Goal: Task Accomplishment & Management: Use online tool/utility

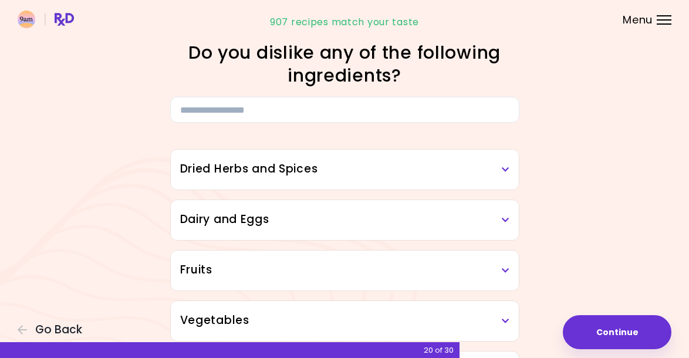
click at [336, 171] on h3 "Dried Herbs and Spices" at bounding box center [344, 169] width 329 height 17
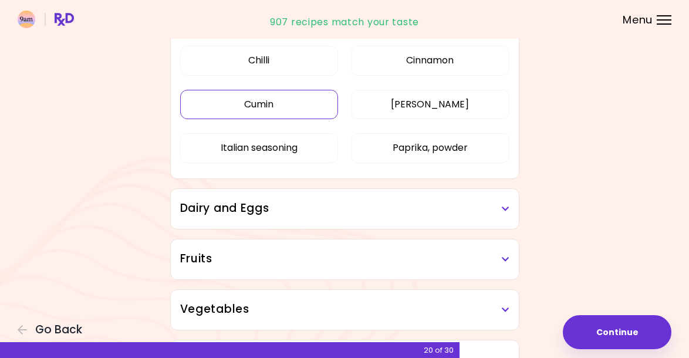
scroll to position [198, 0]
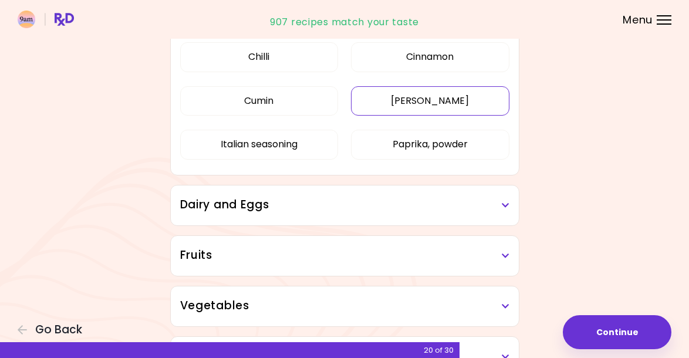
click at [449, 105] on button "Curry" at bounding box center [430, 100] width 158 height 29
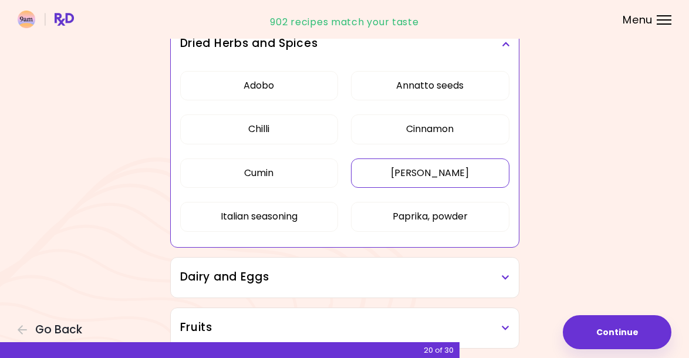
scroll to position [122, 0]
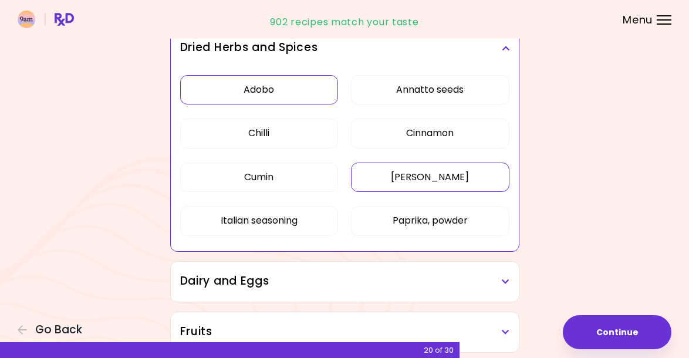
click at [280, 96] on button "Adobo" at bounding box center [259, 89] width 158 height 29
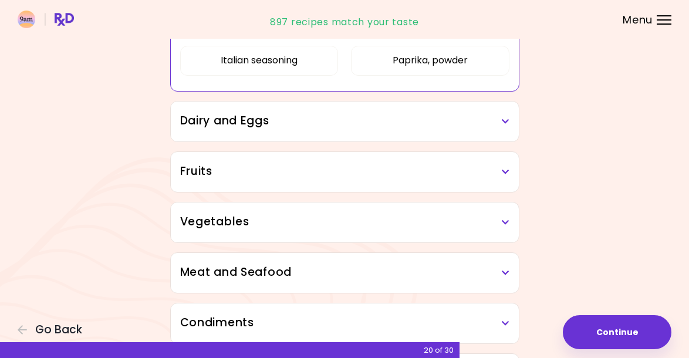
scroll to position [282, 0]
click at [365, 122] on h3 "Dairy and Eggs" at bounding box center [344, 120] width 329 height 17
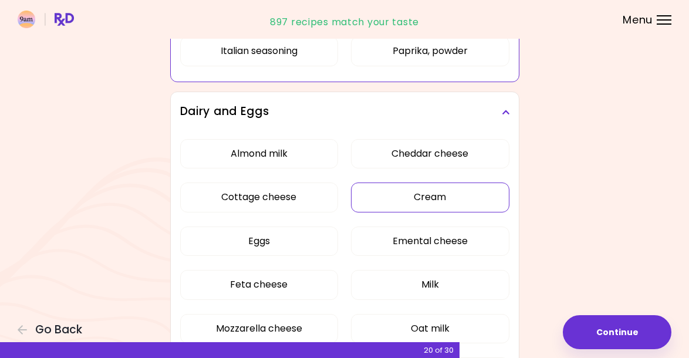
scroll to position [292, 0]
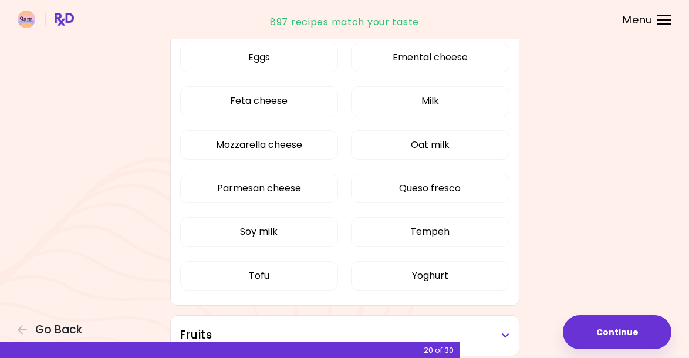
click at [308, 197] on div "Almond milk Cheddar cheese Cottage cheese Cream Eggs Emental cheese Feta cheese…" at bounding box center [344, 127] width 329 height 359
click at [410, 103] on button "Milk" at bounding box center [430, 100] width 158 height 29
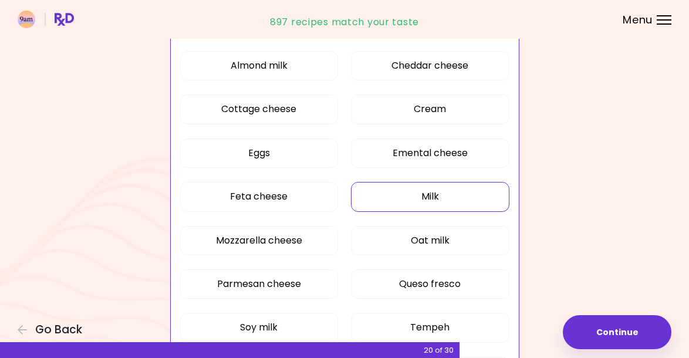
scroll to position [192, 0]
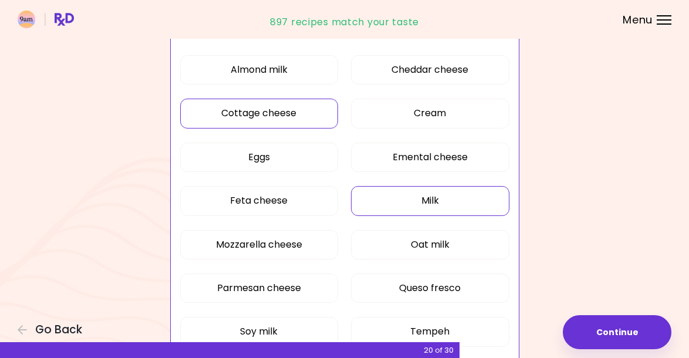
click at [292, 116] on button "Cottage cheese" at bounding box center [259, 113] width 158 height 29
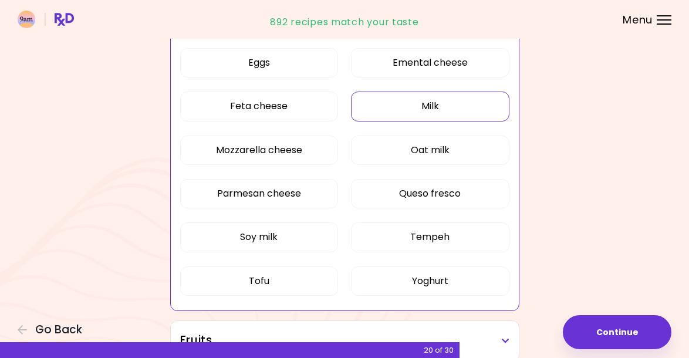
scroll to position [291, 0]
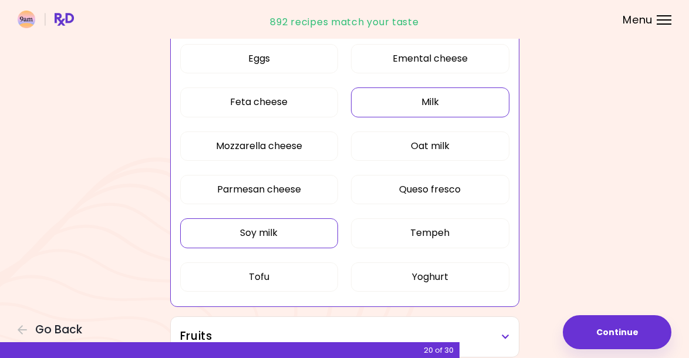
click at [284, 241] on button "Soy milk" at bounding box center [259, 232] width 158 height 29
click at [275, 278] on button "Tofu" at bounding box center [259, 276] width 158 height 29
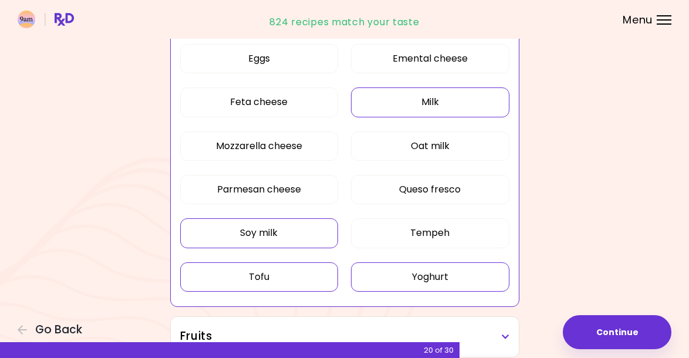
click at [416, 269] on button "Yoghurt" at bounding box center [430, 276] width 158 height 29
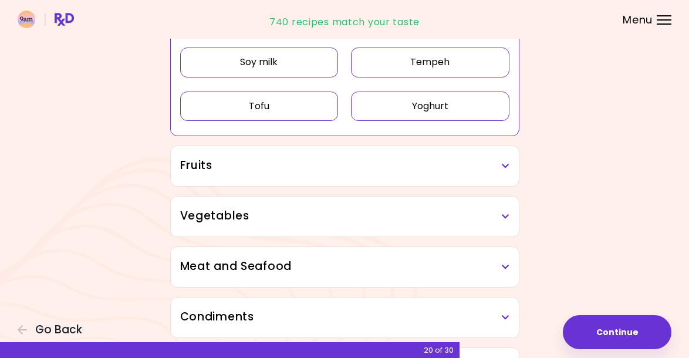
scroll to position [470, 0]
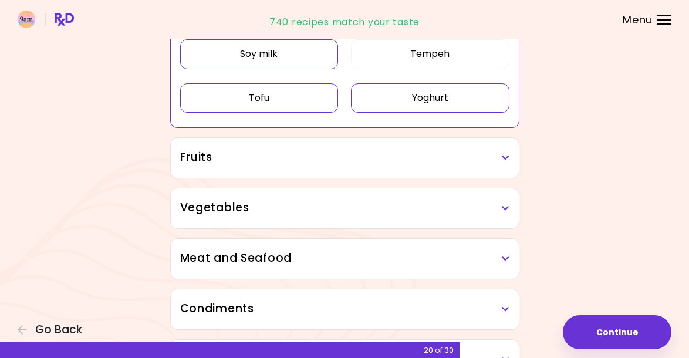
click at [340, 158] on h3 "Fruits" at bounding box center [344, 157] width 329 height 17
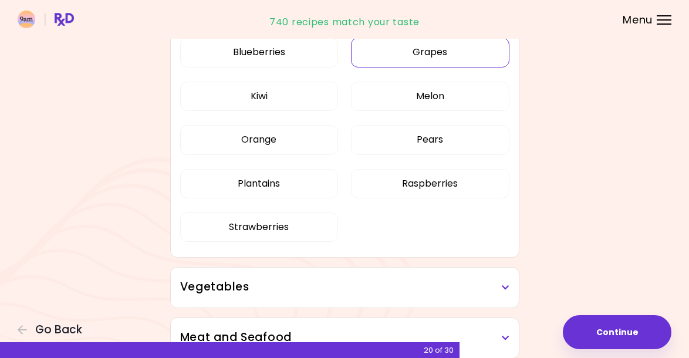
scroll to position [668, 0]
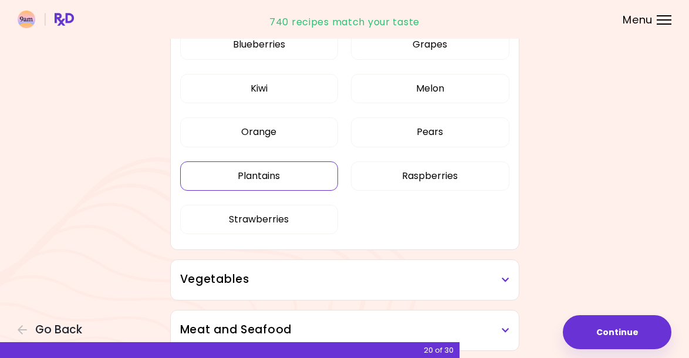
click at [292, 176] on div "Apples Bananas Blueberries Grapes Kiwi Melon Orange Pears Plantains Raspberries…" at bounding box center [344, 114] width 329 height 271
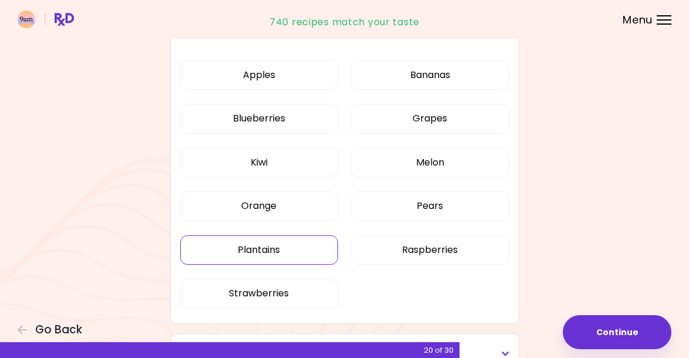
scroll to position [150, 0]
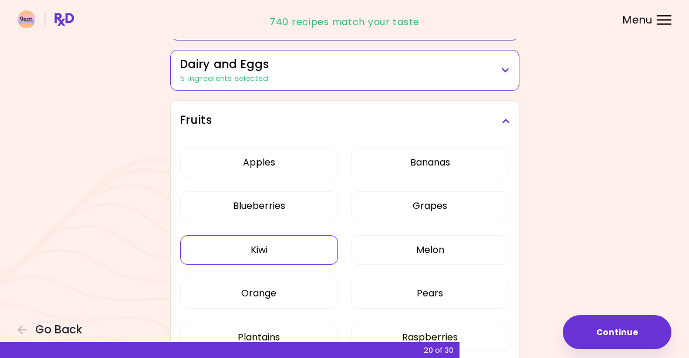
click at [286, 255] on button "Kiwi" at bounding box center [259, 249] width 158 height 29
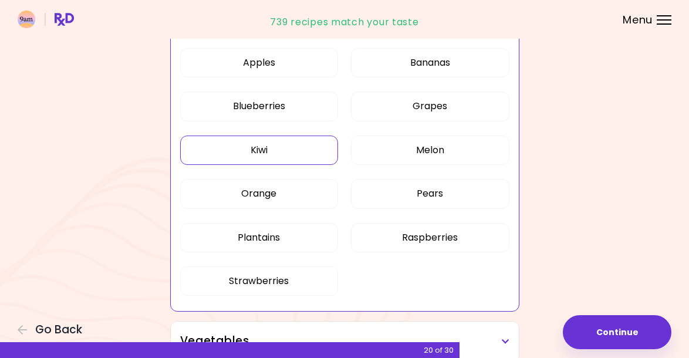
scroll to position [254, 0]
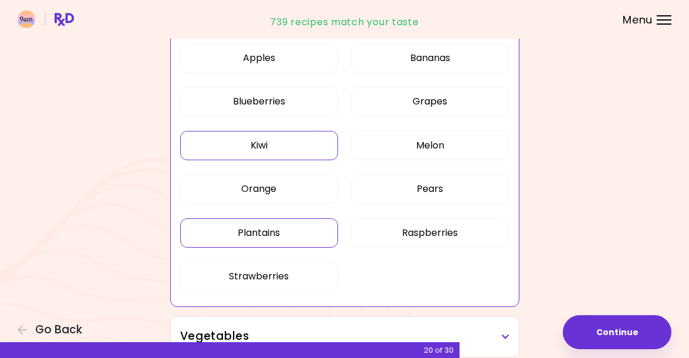
click at [284, 234] on button "Plantains" at bounding box center [259, 232] width 158 height 29
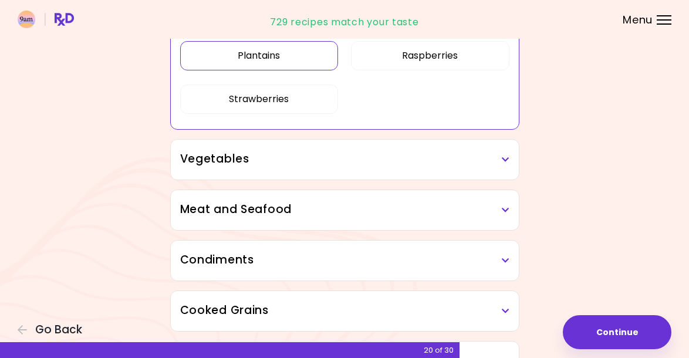
scroll to position [433, 0]
click at [315, 161] on h3 "Vegetables" at bounding box center [344, 158] width 329 height 17
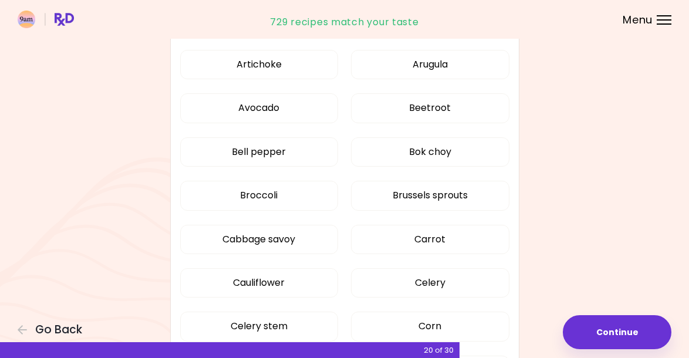
scroll to position [573, 0]
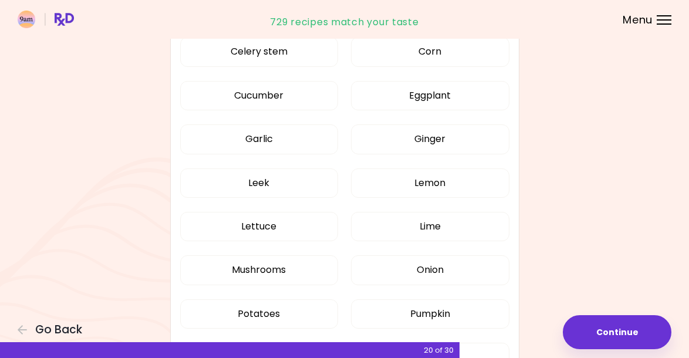
click at [420, 107] on div "Artichoke Arugula Avocado Beetroot Bell pepper Bok choy Broccoli Brussels sprou…" at bounding box center [344, 122] width 329 height 709
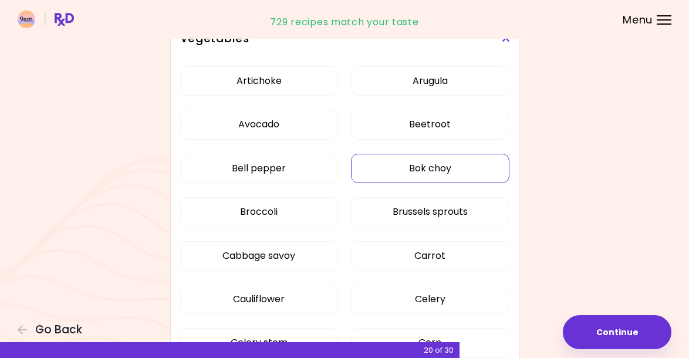
scroll to position [279, 0]
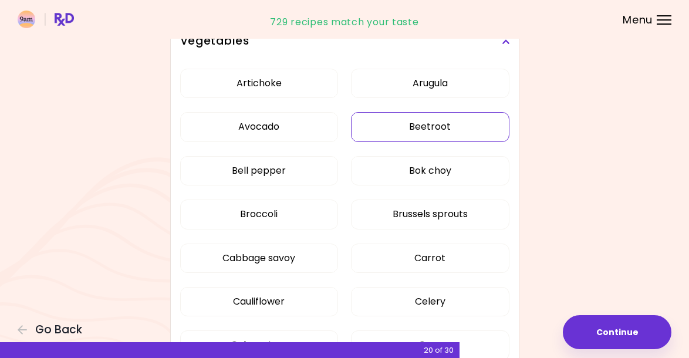
click at [429, 124] on button "Beetroot" at bounding box center [430, 126] width 158 height 29
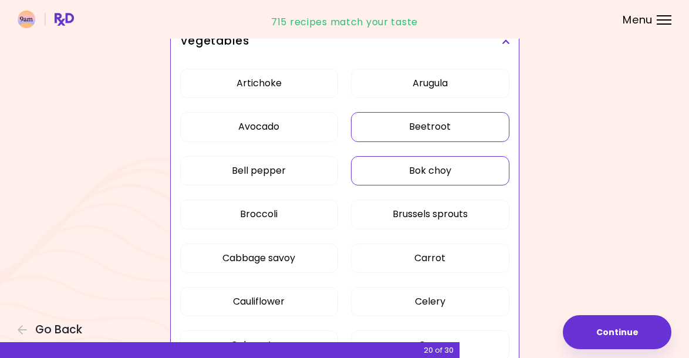
click at [430, 172] on button "Bok choy" at bounding box center [430, 170] width 158 height 29
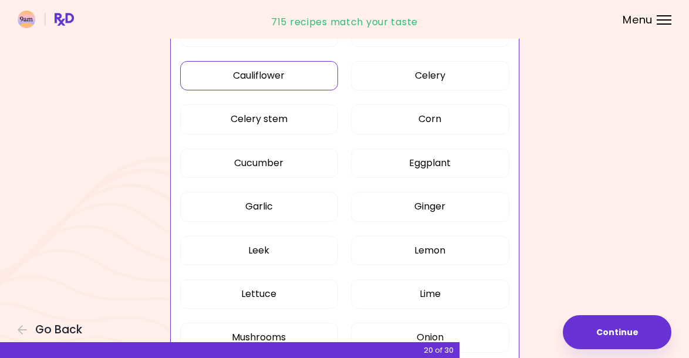
scroll to position [510, 0]
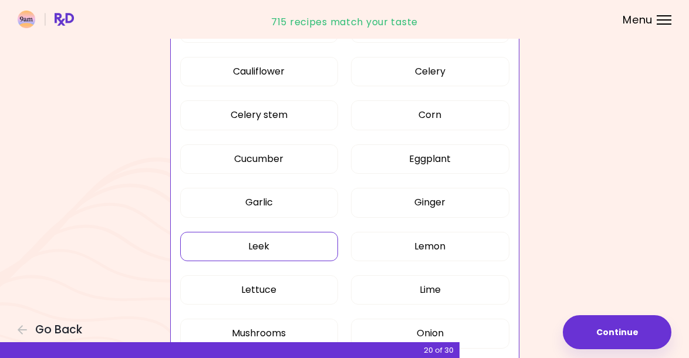
click at [289, 251] on button "Leek" at bounding box center [259, 246] width 158 height 29
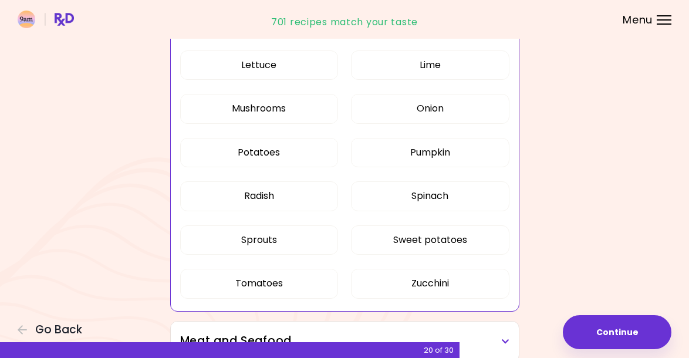
scroll to position [739, 0]
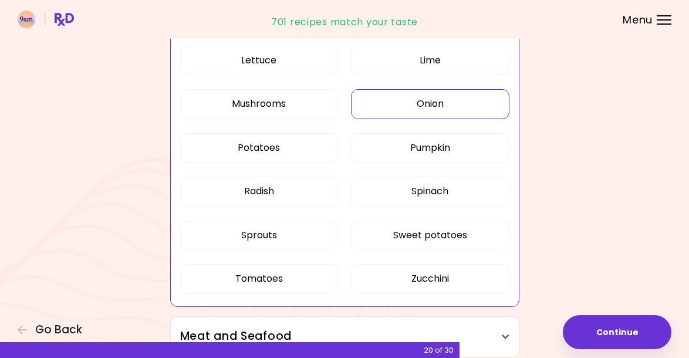
click at [429, 104] on button "Onion" at bounding box center [430, 103] width 158 height 29
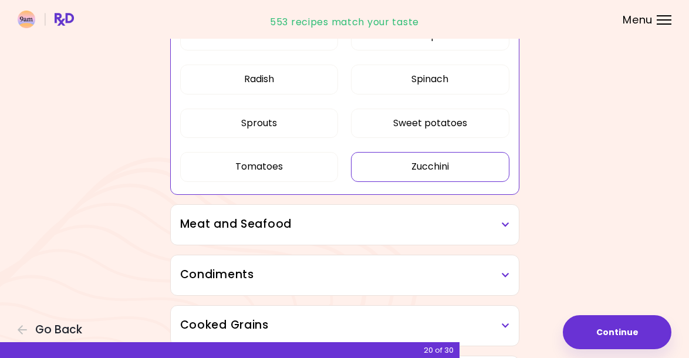
scroll to position [865, 0]
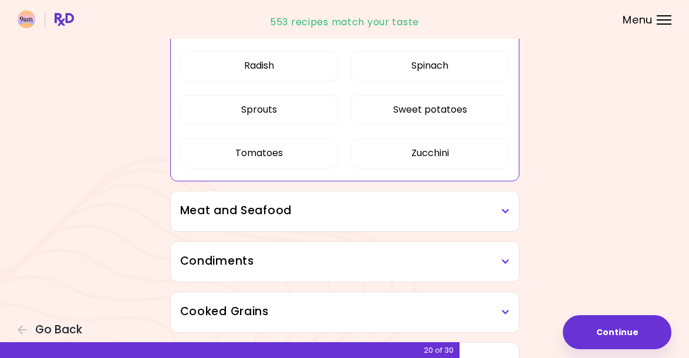
click at [352, 219] on div "Meat and Seafood" at bounding box center [345, 211] width 348 height 40
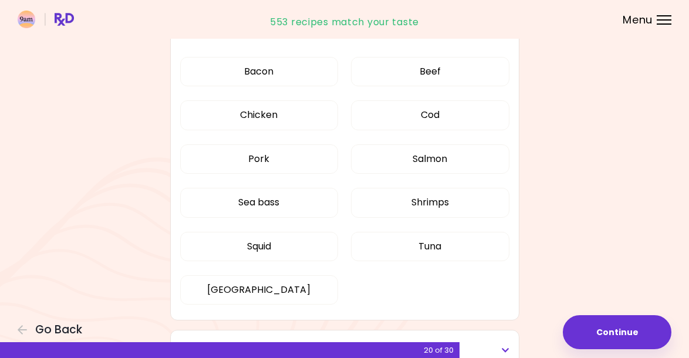
scroll to position [1055, 0]
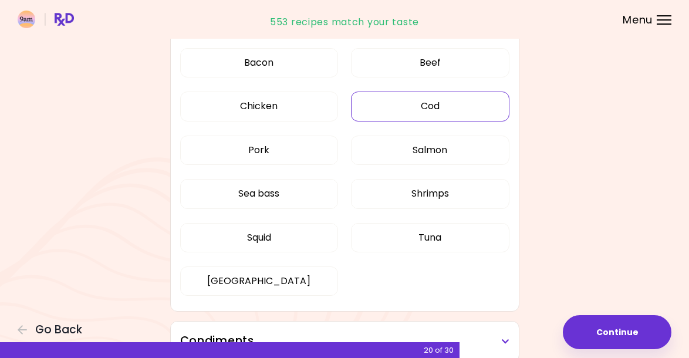
click at [436, 109] on div "Bacon Beef Chicken Cod Pork Salmon Sea bass Shrimps Squid Tuna Turkey" at bounding box center [344, 176] width 329 height 271
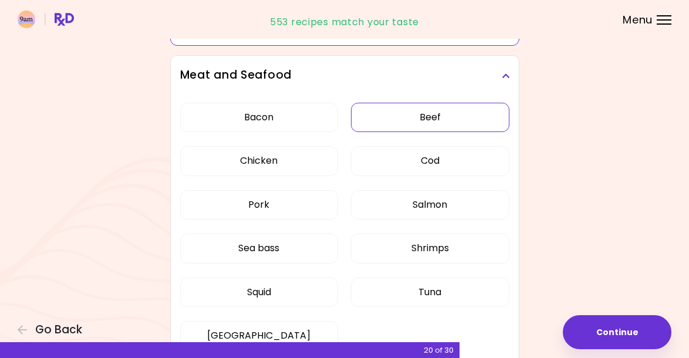
scroll to position [302, 0]
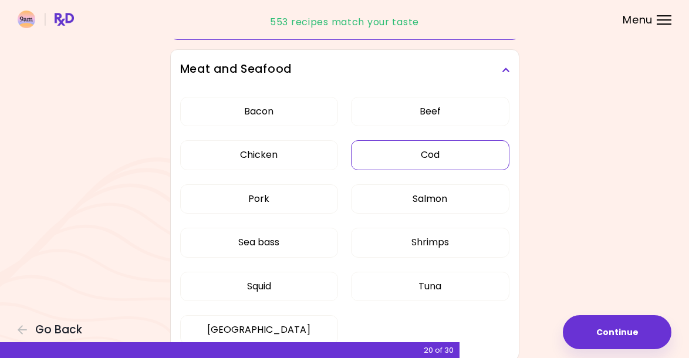
click at [436, 163] on button "Cod" at bounding box center [430, 154] width 158 height 29
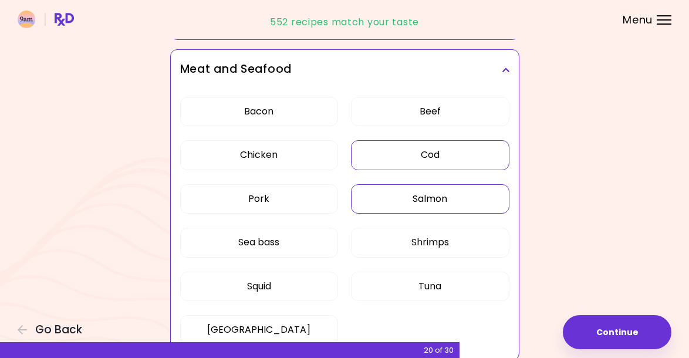
click at [441, 198] on button "Salmon" at bounding box center [430, 198] width 158 height 29
click at [312, 246] on button "Sea bass" at bounding box center [259, 242] width 158 height 29
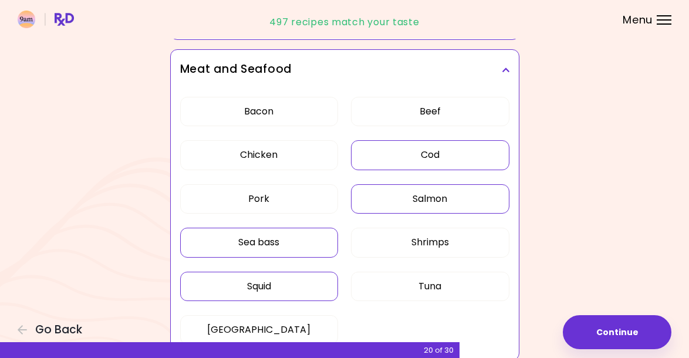
click at [299, 284] on button "Squid" at bounding box center [259, 286] width 158 height 29
click at [426, 281] on button "Tuna" at bounding box center [430, 286] width 158 height 29
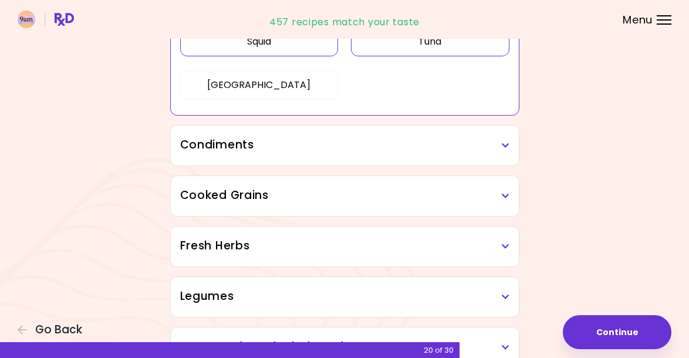
scroll to position [553, 0]
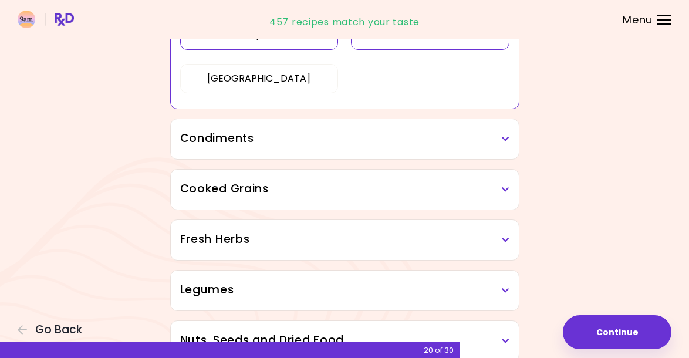
click at [374, 140] on h3 "Condiments" at bounding box center [344, 138] width 329 height 17
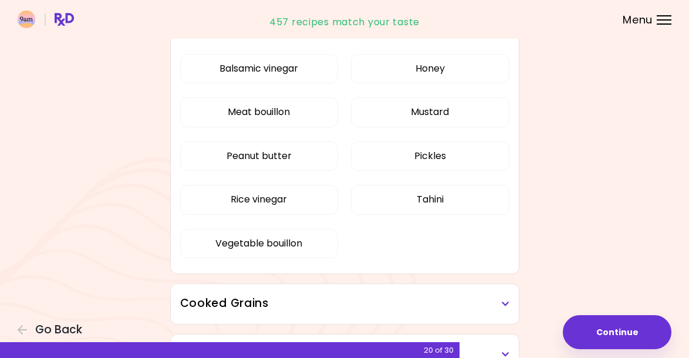
scroll to position [664, 0]
click at [427, 164] on div "Balsamic vinegar Honey Meat bouillon Mustard Peanut butter Pickles Rice vinegar…" at bounding box center [344, 162] width 329 height 228
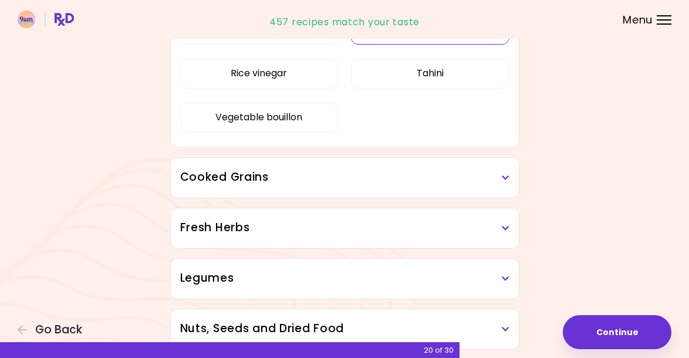
scroll to position [458, 0]
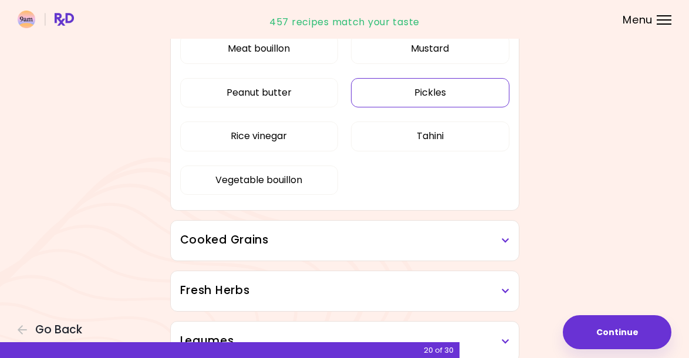
click at [447, 87] on button "Pickles" at bounding box center [430, 92] width 158 height 29
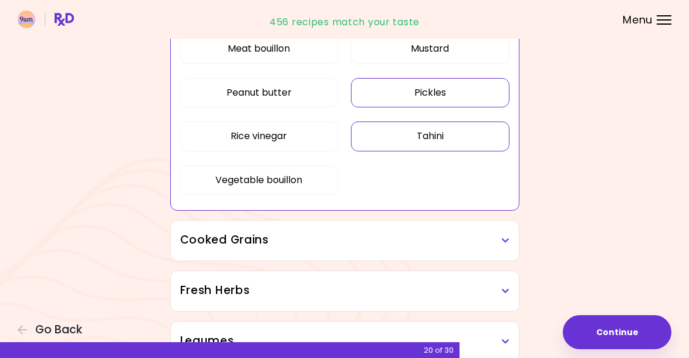
click at [433, 133] on button "Tahini" at bounding box center [430, 136] width 158 height 29
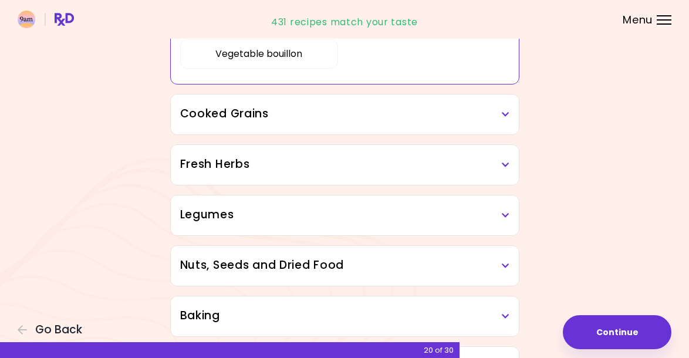
scroll to position [601, 0]
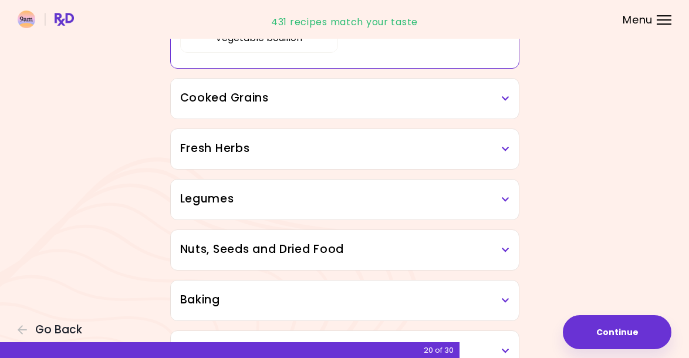
click at [332, 106] on div "Cooked Grains" at bounding box center [345, 99] width 348 height 40
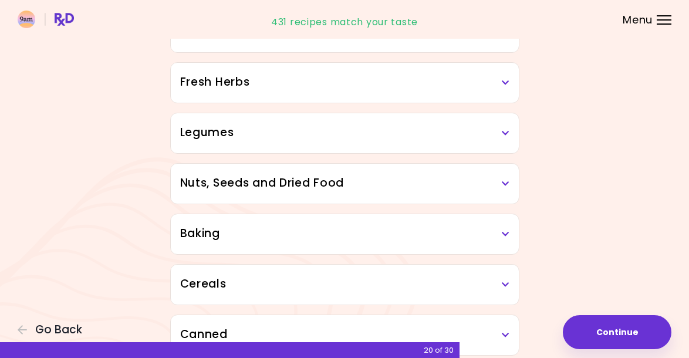
scroll to position [769, 0]
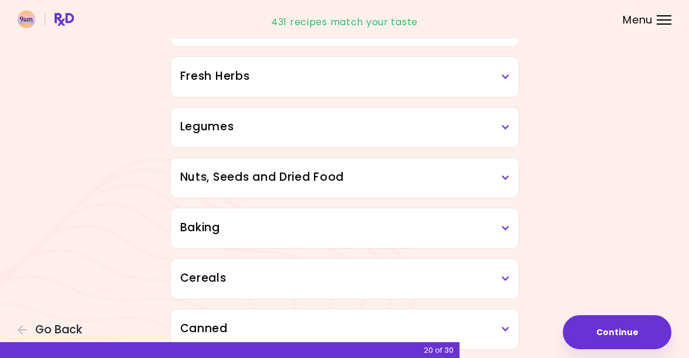
click at [355, 92] on div "Fresh Herbs" at bounding box center [345, 77] width 348 height 40
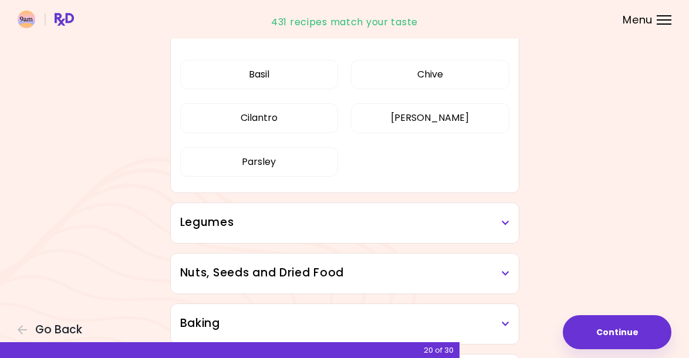
scroll to position [802, 0]
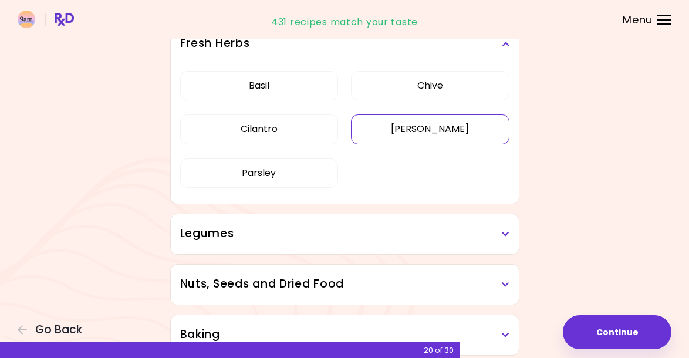
click at [414, 138] on div "Basil Chive Cilantro Dill Parsley" at bounding box center [344, 134] width 329 height 140
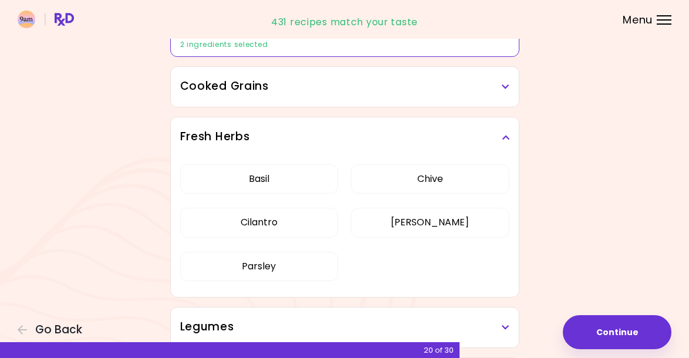
scroll to position [387, 0]
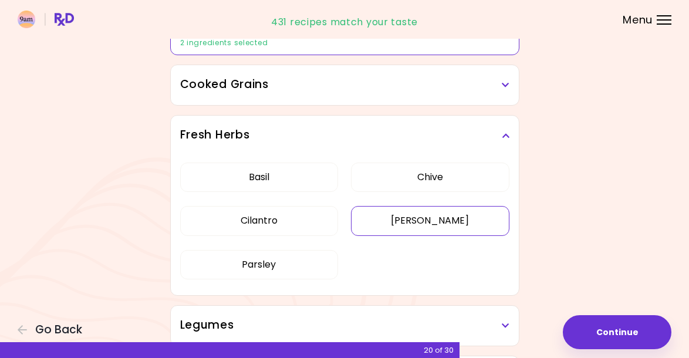
click at [448, 221] on button "Dill" at bounding box center [430, 220] width 158 height 29
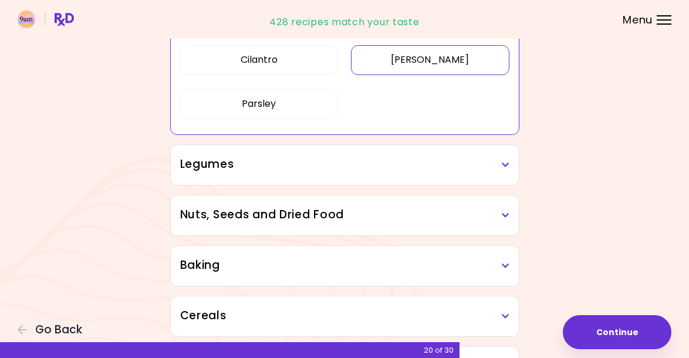
scroll to position [556, 0]
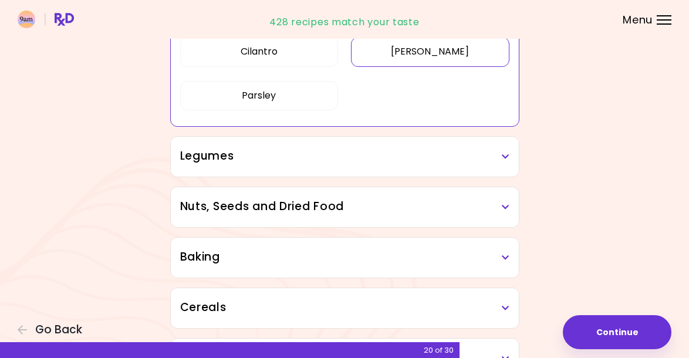
click at [334, 158] on h3 "Legumes" at bounding box center [344, 156] width 329 height 17
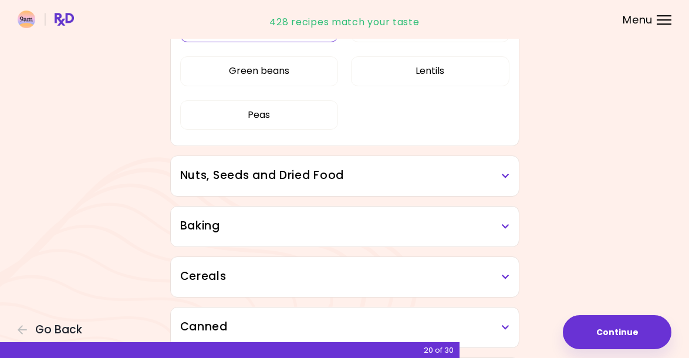
scroll to position [729, 0]
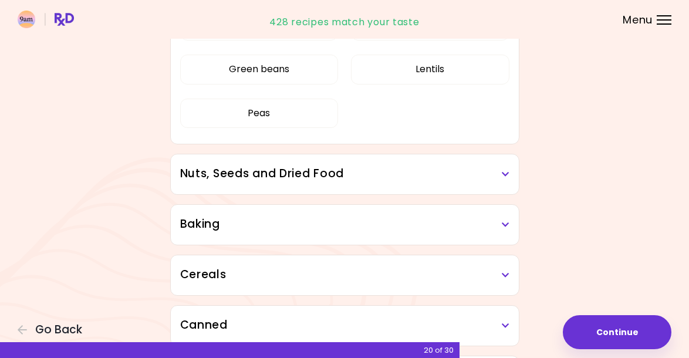
click at [342, 168] on h3 "Nuts, Seeds and Dried Food" at bounding box center [344, 174] width 329 height 17
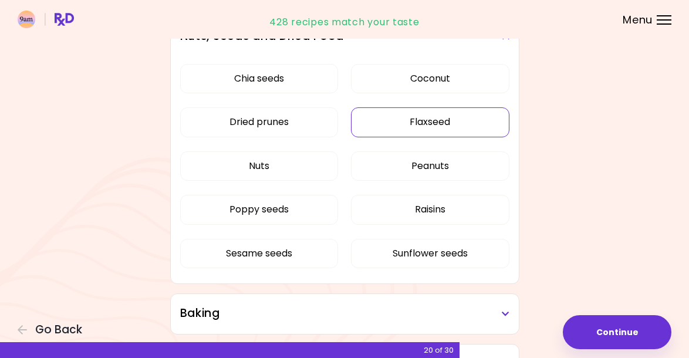
scroll to position [871, 0]
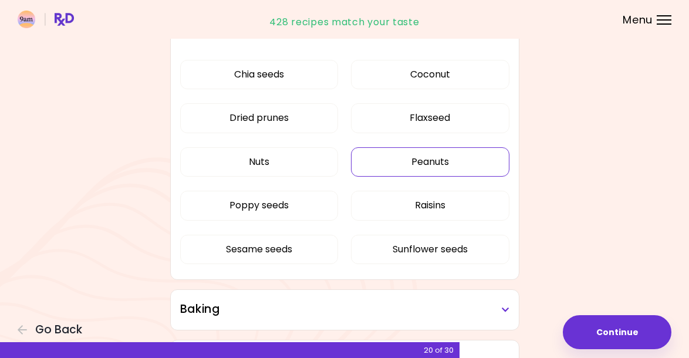
click at [420, 166] on div "Chia seeds Coconut Dried prunes Flaxseed Nuts Peanuts Poppy seeds Raisins Sesam…" at bounding box center [344, 167] width 329 height 228
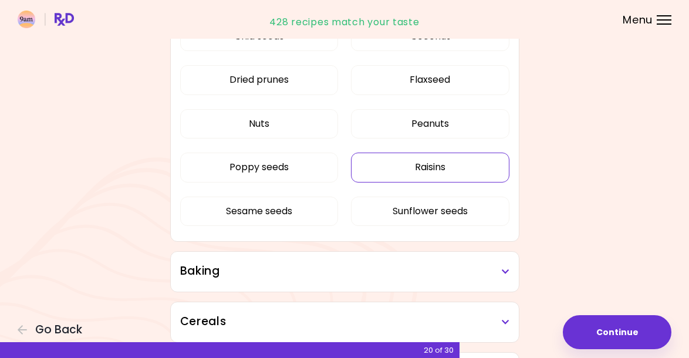
scroll to position [622, 0]
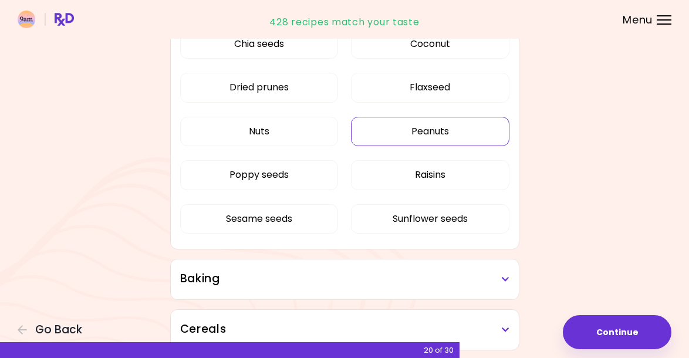
click at [437, 132] on button "Peanuts" at bounding box center [430, 131] width 158 height 29
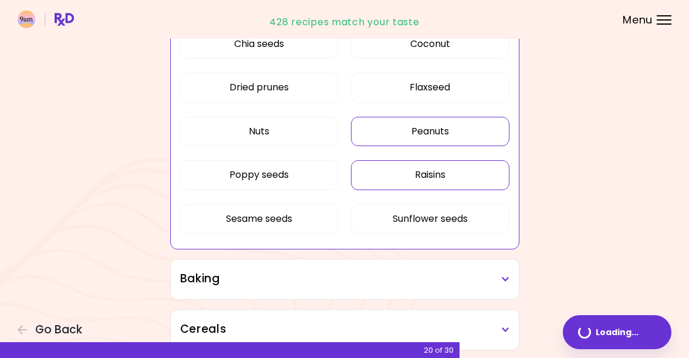
click at [441, 171] on button "Raisins" at bounding box center [430, 174] width 158 height 29
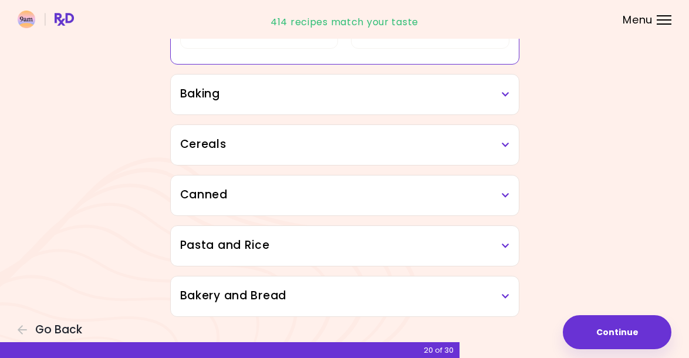
scroll to position [807, 0]
click at [306, 90] on h3 "Baking" at bounding box center [344, 94] width 329 height 17
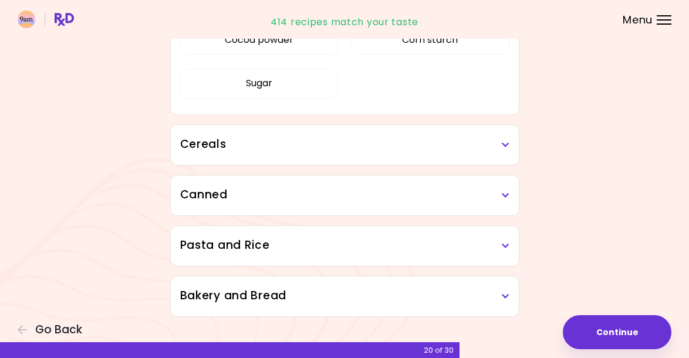
scroll to position [903, 0]
click at [332, 151] on h3 "Cereals" at bounding box center [344, 144] width 329 height 17
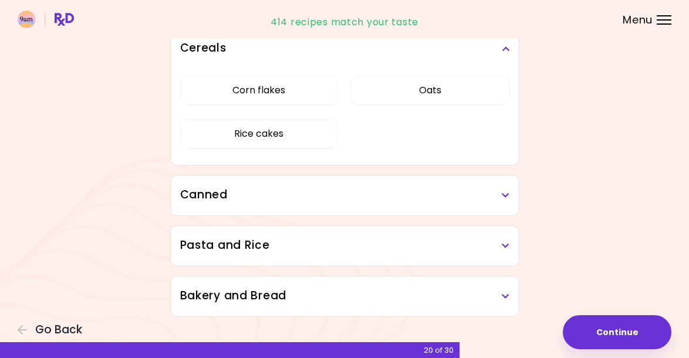
scroll to position [999, 0]
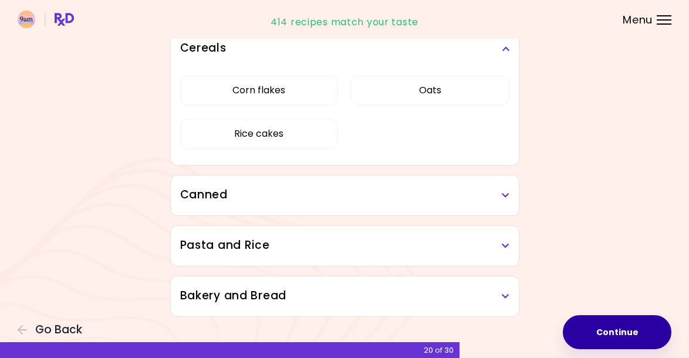
click at [618, 329] on button "Continue" at bounding box center [617, 332] width 109 height 34
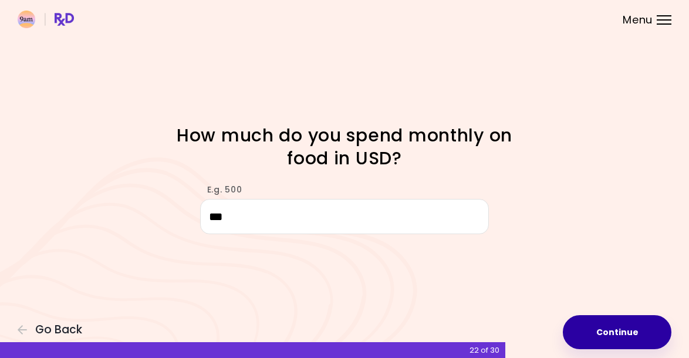
type input "***"
click at [623, 336] on button "Continue" at bounding box center [617, 332] width 109 height 34
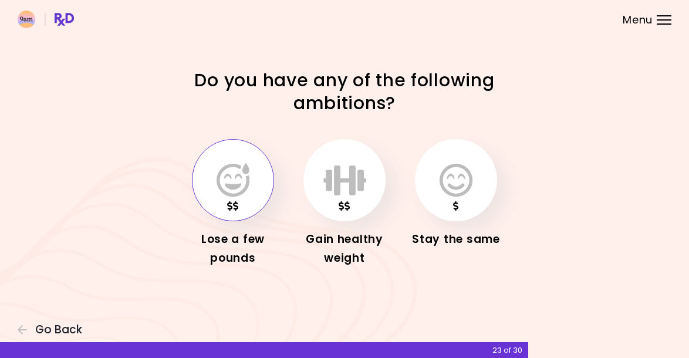
click at [227, 173] on icon "button" at bounding box center [233, 180] width 33 height 34
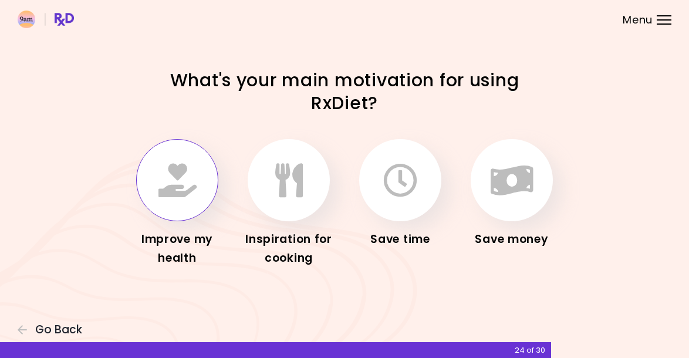
click at [174, 179] on icon "button" at bounding box center [177, 180] width 38 height 34
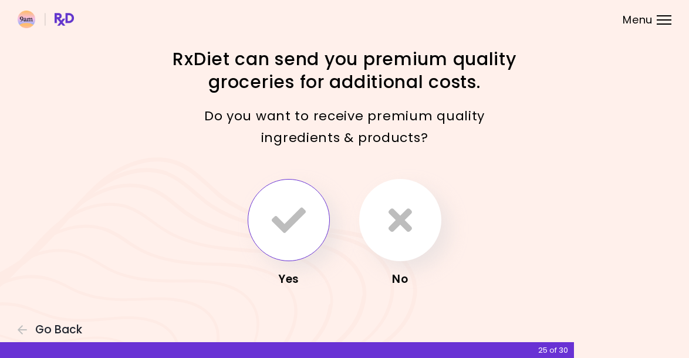
click at [292, 225] on icon "button" at bounding box center [289, 220] width 34 height 34
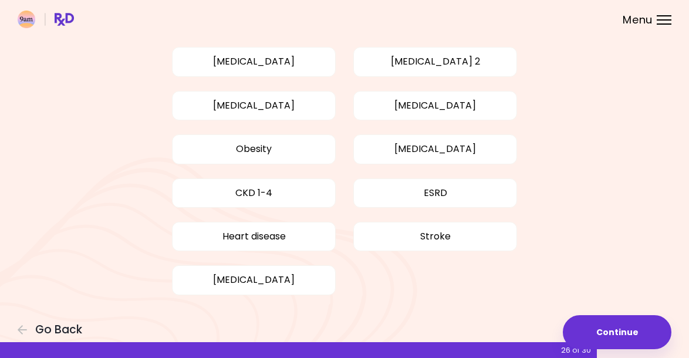
scroll to position [102, 0]
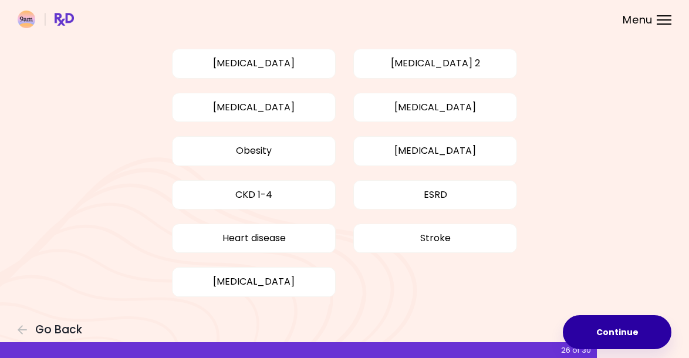
click at [608, 336] on button "Continue" at bounding box center [617, 332] width 109 height 34
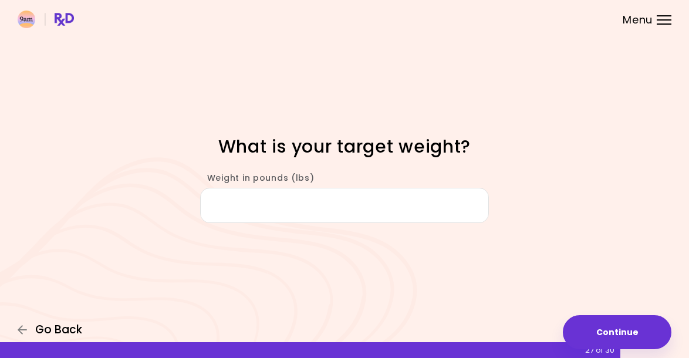
click at [55, 328] on span "Go Back" at bounding box center [58, 329] width 47 height 13
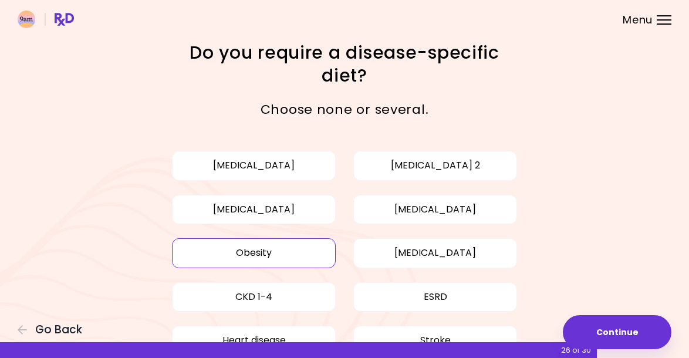
click at [294, 251] on button "Obesity" at bounding box center [254, 252] width 164 height 29
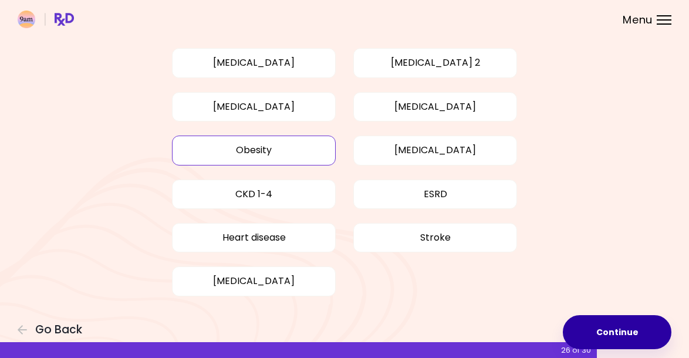
scroll to position [102, 0]
click at [617, 329] on button "Continue" at bounding box center [617, 332] width 109 height 34
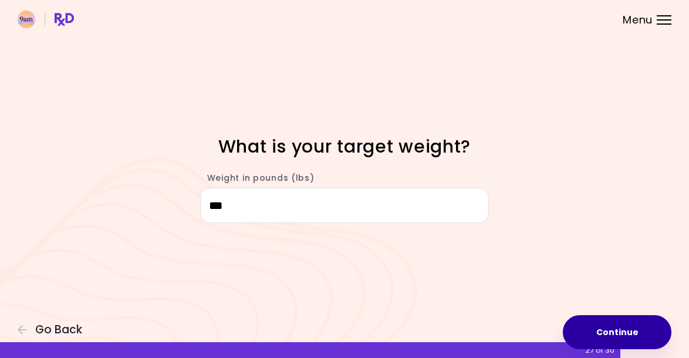
type input "***"
click at [622, 335] on button "Continue" at bounding box center [617, 332] width 109 height 34
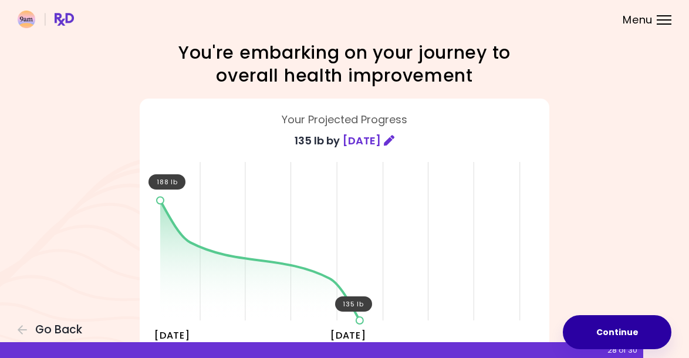
click at [639, 326] on button "Continue" at bounding box center [617, 332] width 109 height 34
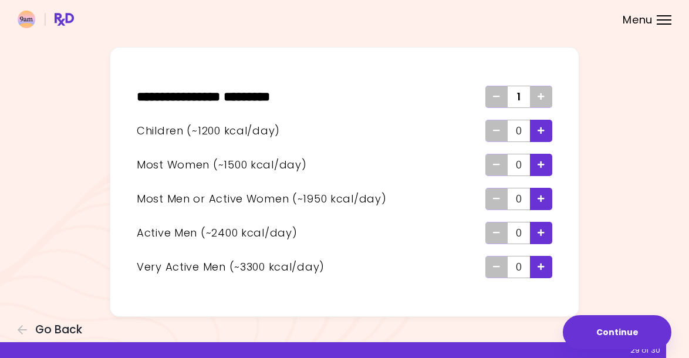
scroll to position [52, 0]
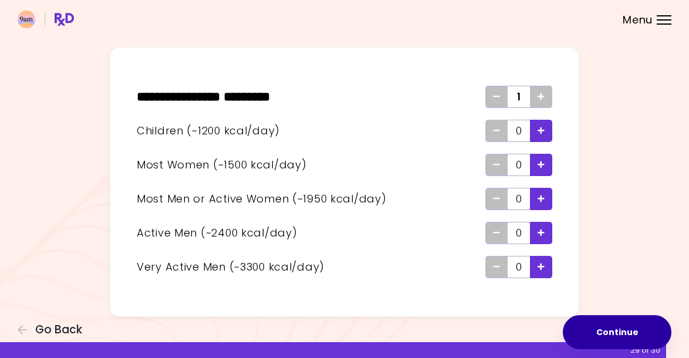
click at [643, 332] on button "Continue" at bounding box center [617, 332] width 109 height 34
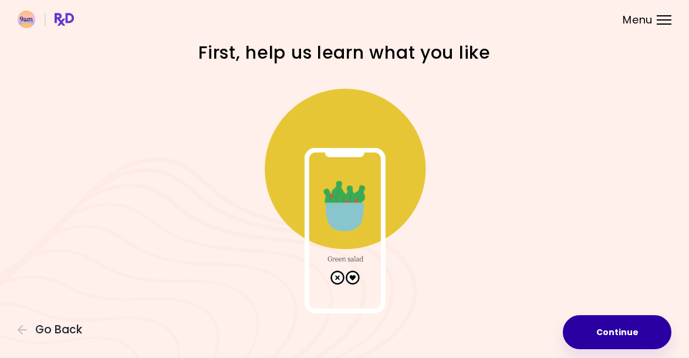
click at [643, 332] on button "Continue" at bounding box center [617, 332] width 109 height 34
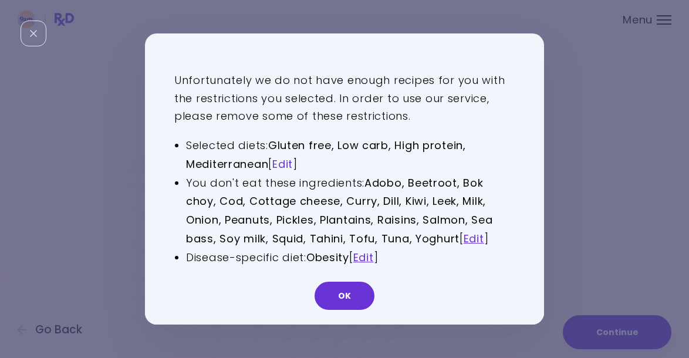
click at [292, 164] on link "Edit" at bounding box center [282, 164] width 21 height 15
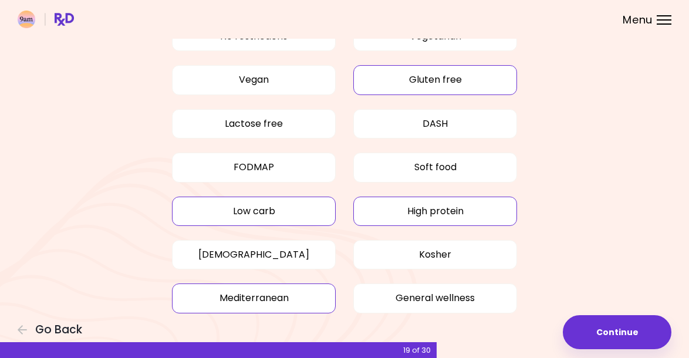
scroll to position [72, 0]
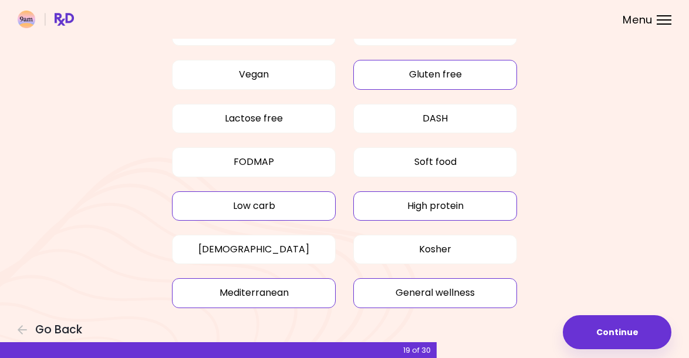
click at [444, 291] on button "General wellness" at bounding box center [435, 292] width 164 height 29
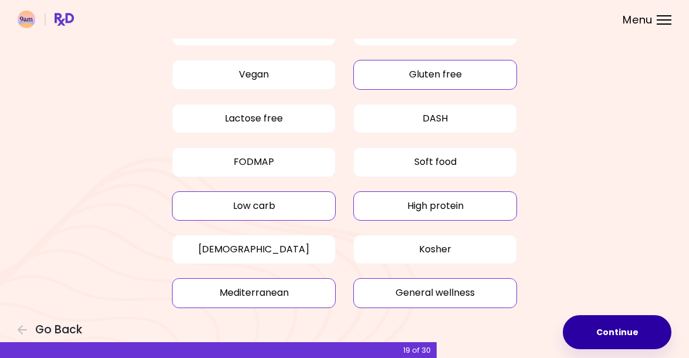
click at [637, 328] on button "Continue" at bounding box center [617, 332] width 109 height 34
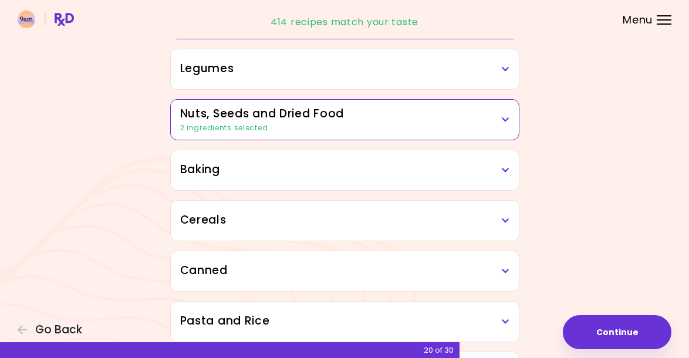
scroll to position [511, 0]
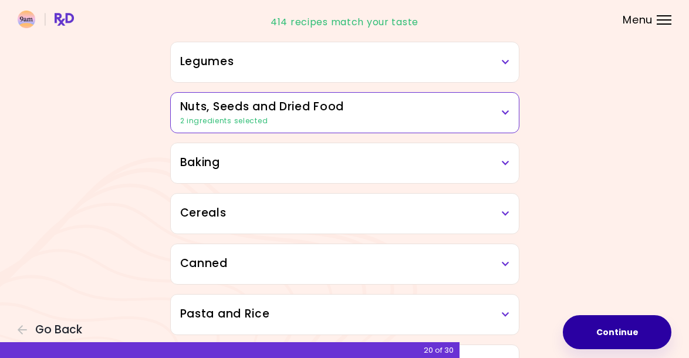
click at [604, 324] on button "Continue" at bounding box center [617, 332] width 109 height 34
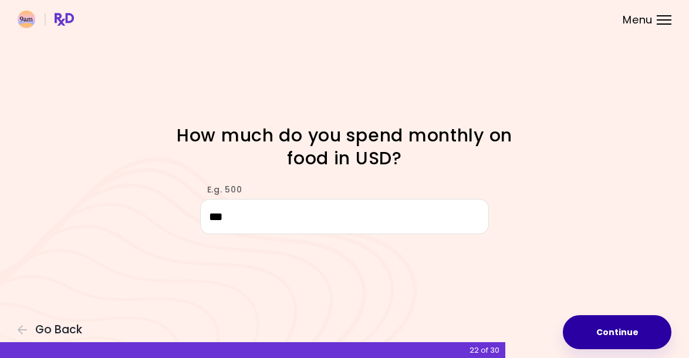
click at [606, 329] on button "Continue" at bounding box center [617, 332] width 109 height 34
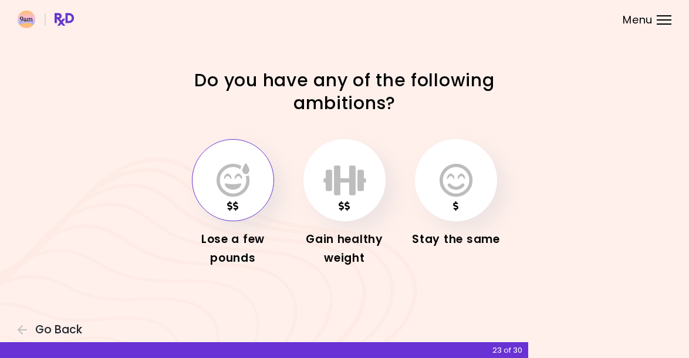
click at [230, 198] on button "button" at bounding box center [233, 180] width 82 height 82
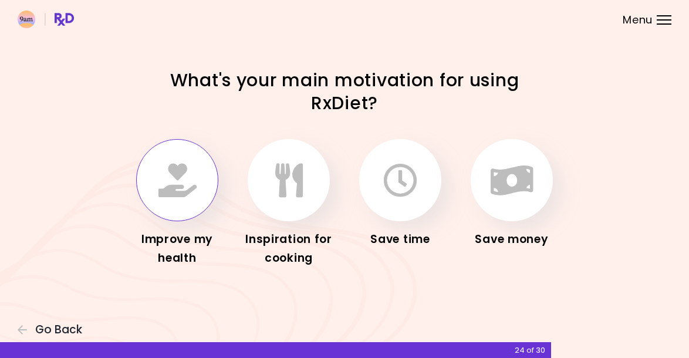
click at [174, 193] on icon "button" at bounding box center [177, 180] width 38 height 34
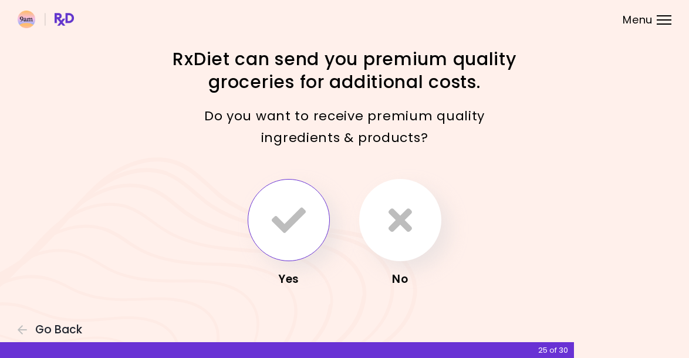
click at [312, 240] on button "button" at bounding box center [289, 220] width 82 height 82
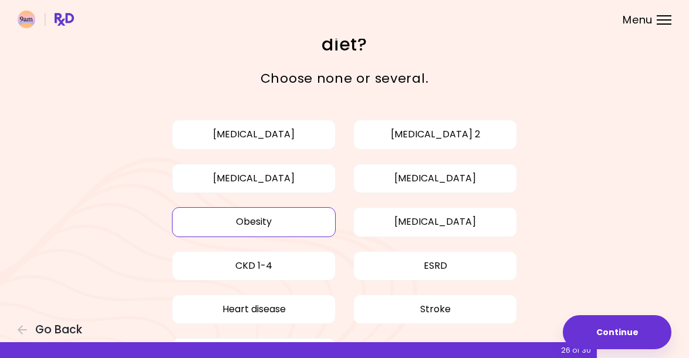
scroll to position [45, 0]
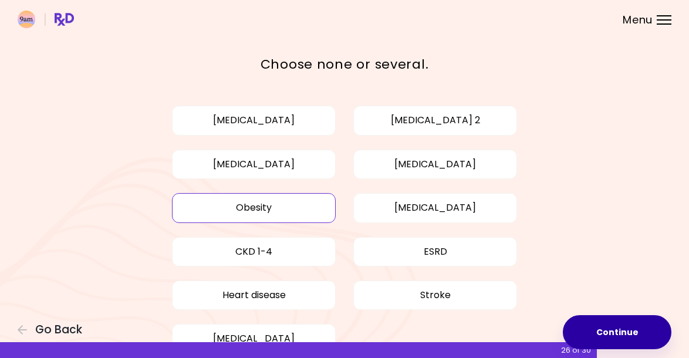
click at [626, 342] on button "Continue" at bounding box center [617, 332] width 109 height 34
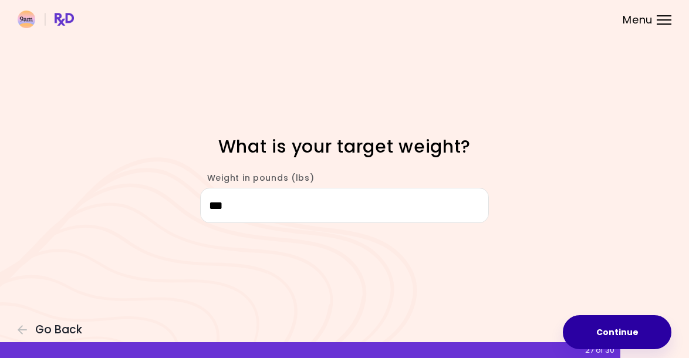
click at [624, 322] on button "Continue" at bounding box center [617, 332] width 109 height 34
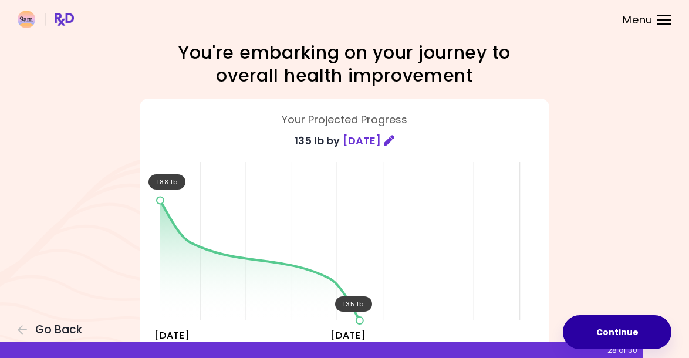
click at [630, 333] on button "Continue" at bounding box center [617, 332] width 109 height 34
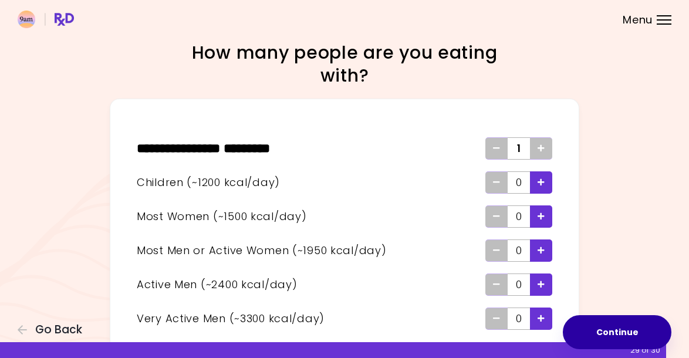
click at [628, 331] on button "Continue" at bounding box center [617, 332] width 109 height 34
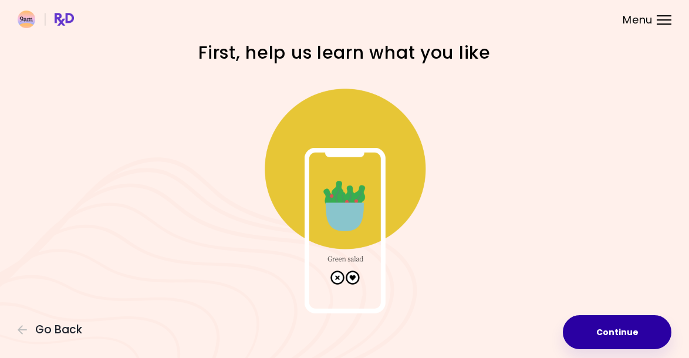
click at [637, 331] on button "Continue" at bounding box center [617, 332] width 109 height 34
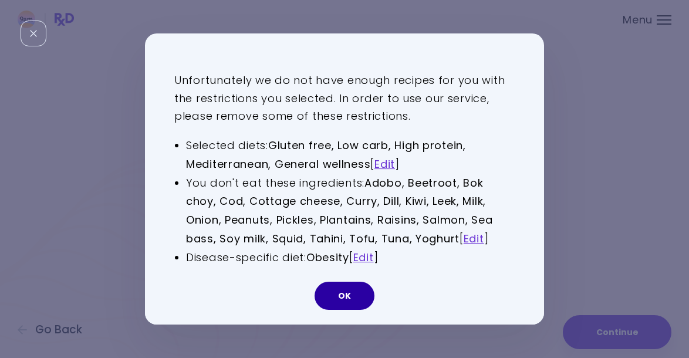
click at [348, 289] on button "OK" at bounding box center [345, 296] width 60 height 28
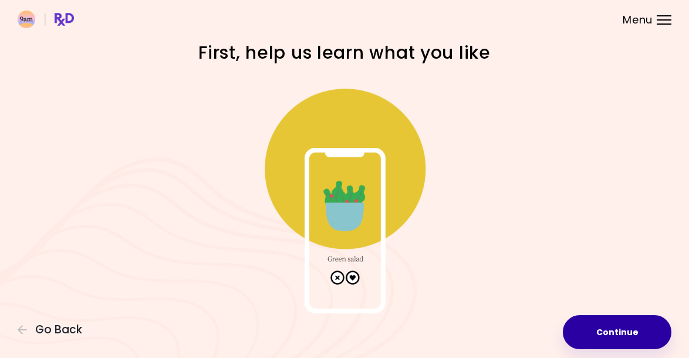
click at [630, 332] on button "Continue" at bounding box center [617, 332] width 109 height 34
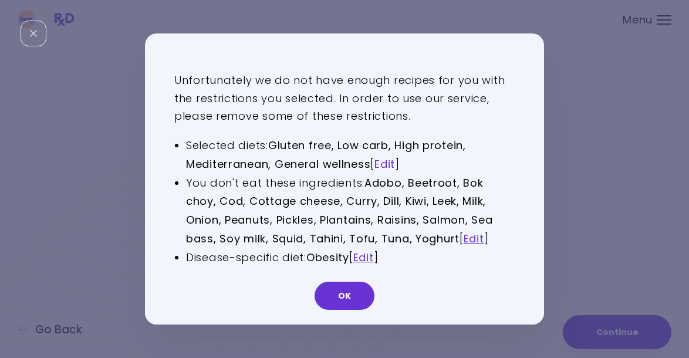
click at [387, 161] on link "Edit" at bounding box center [385, 164] width 21 height 15
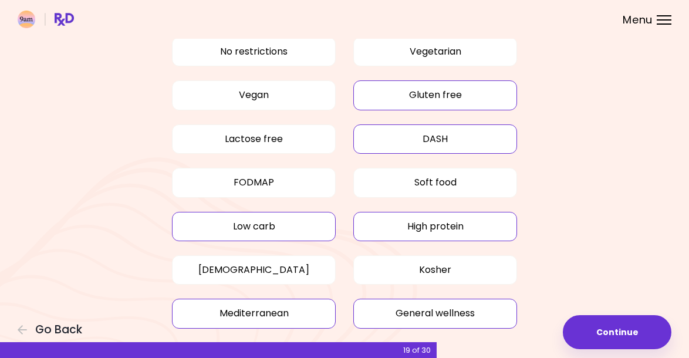
scroll to position [52, 0]
click at [407, 92] on button "Gluten free" at bounding box center [435, 94] width 164 height 29
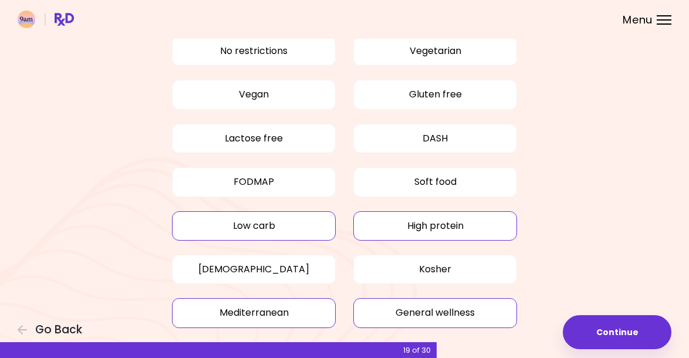
click at [280, 231] on button "Low carb" at bounding box center [254, 225] width 164 height 29
click at [412, 223] on button "High protein" at bounding box center [435, 225] width 164 height 29
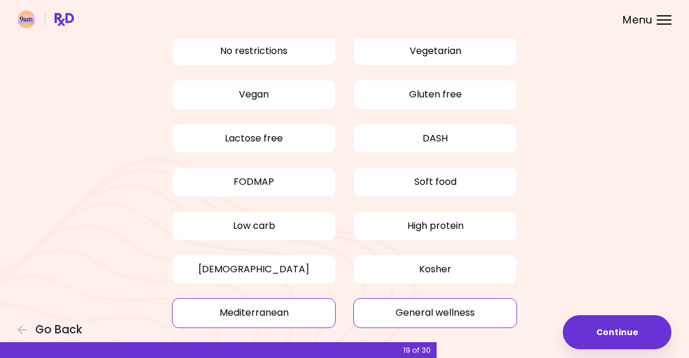
click at [409, 307] on button "General wellness" at bounding box center [435, 312] width 164 height 29
click at [286, 309] on button "Mediterranean" at bounding box center [254, 312] width 164 height 29
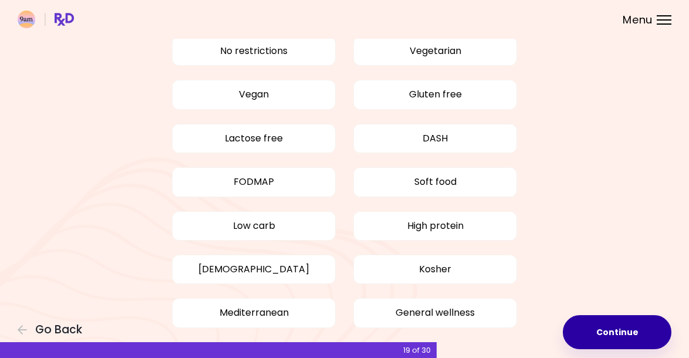
click at [600, 323] on button "Continue" at bounding box center [617, 332] width 109 height 34
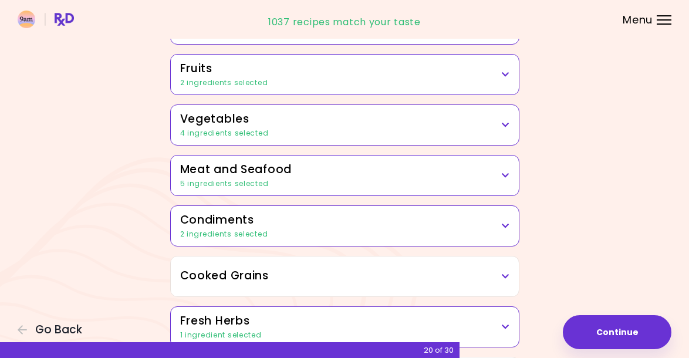
scroll to position [197, 0]
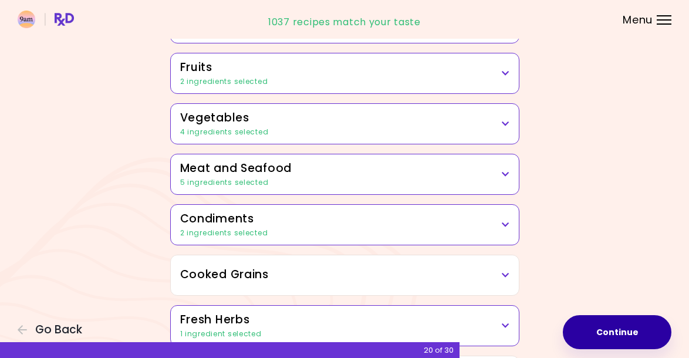
click at [632, 329] on button "Continue" at bounding box center [617, 332] width 109 height 34
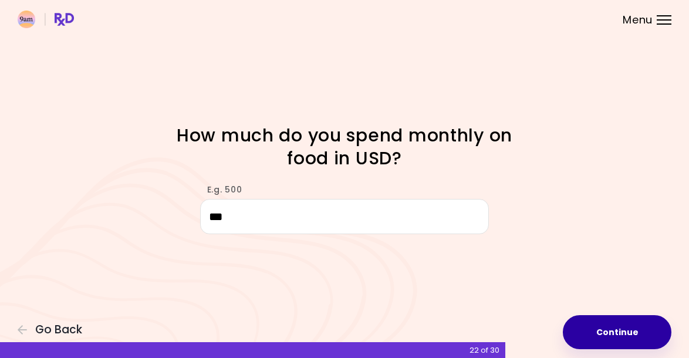
click at [625, 334] on button "Continue" at bounding box center [617, 332] width 109 height 34
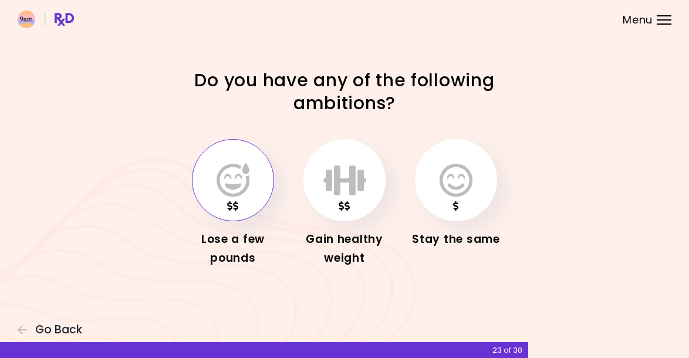
click at [227, 198] on button "button" at bounding box center [233, 180] width 82 height 82
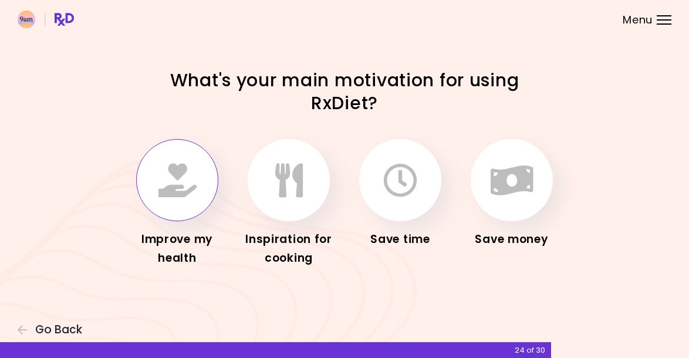
click at [172, 185] on icon "button" at bounding box center [177, 180] width 38 height 34
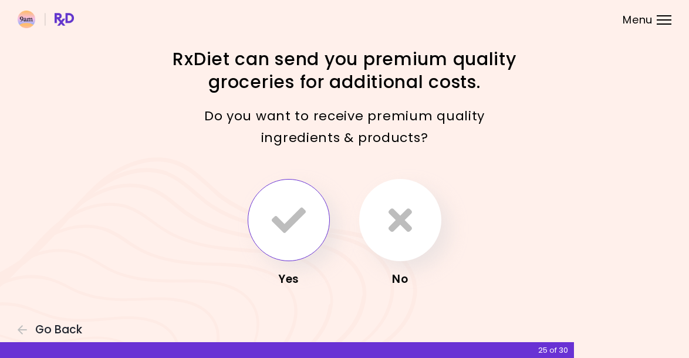
click at [295, 210] on icon "button" at bounding box center [289, 220] width 34 height 34
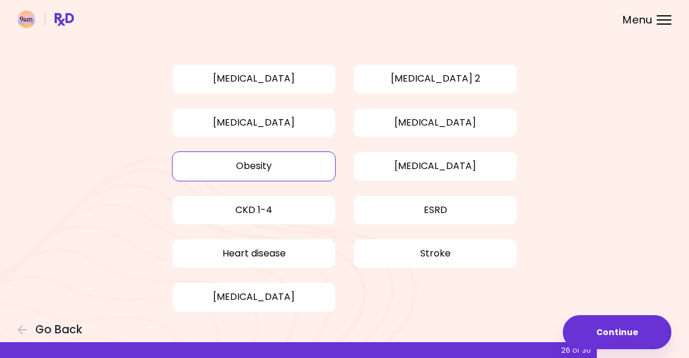
scroll to position [87, 0]
click at [290, 173] on button "Obesity" at bounding box center [254, 165] width 164 height 29
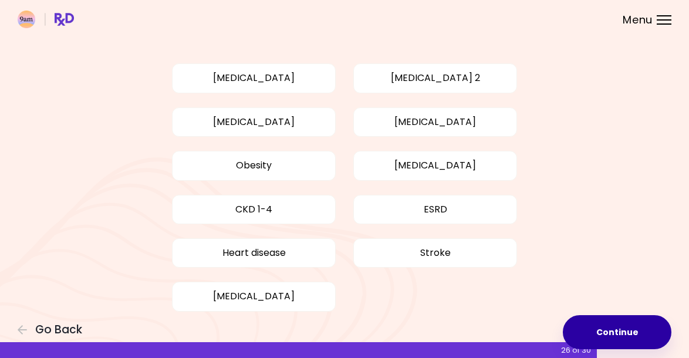
click at [620, 323] on button "Continue" at bounding box center [617, 332] width 109 height 34
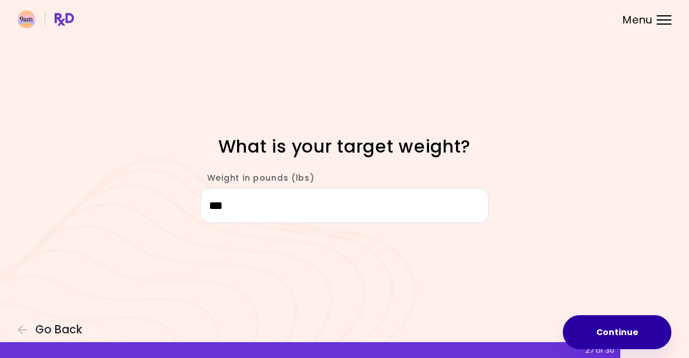
click at [621, 326] on button "Continue" at bounding box center [617, 332] width 109 height 34
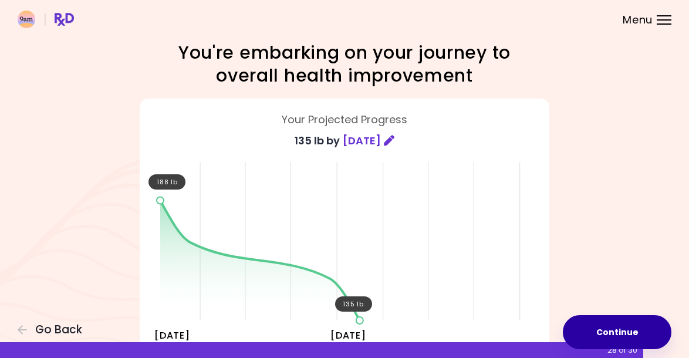
click at [622, 330] on button "Continue" at bounding box center [617, 332] width 109 height 34
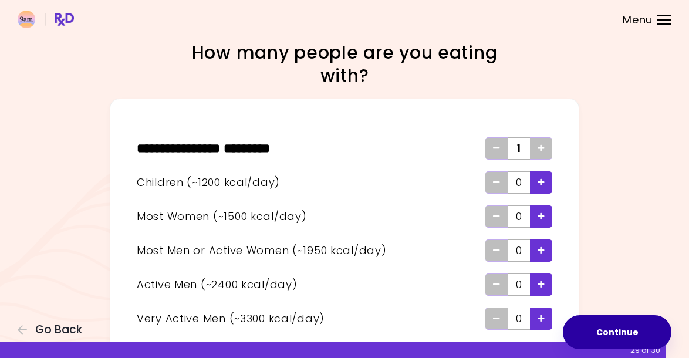
click at [622, 330] on button "Continue" at bounding box center [617, 332] width 109 height 34
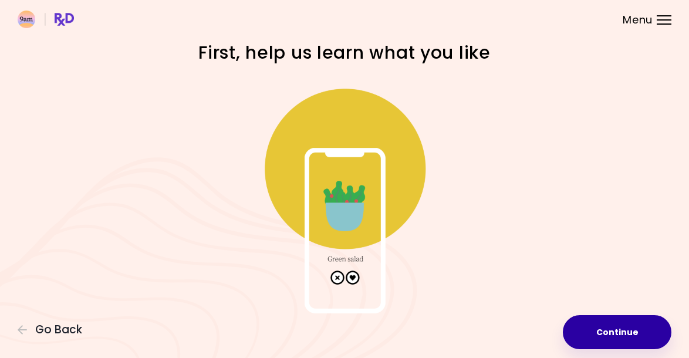
click at [622, 330] on button "Continue" at bounding box center [617, 332] width 109 height 34
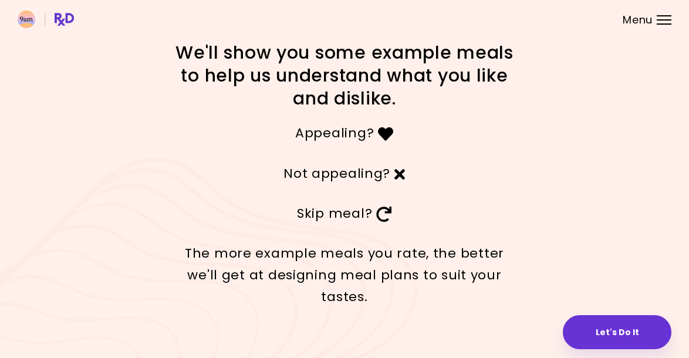
click at [622, 330] on button "Let's Do It" at bounding box center [617, 332] width 109 height 34
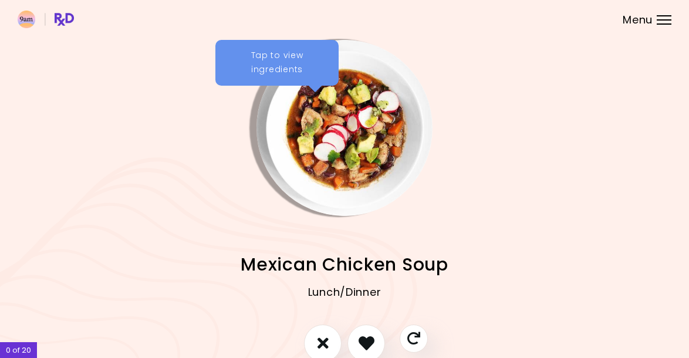
click at [288, 64] on div "Tap to view ingredients" at bounding box center [276, 63] width 123 height 46
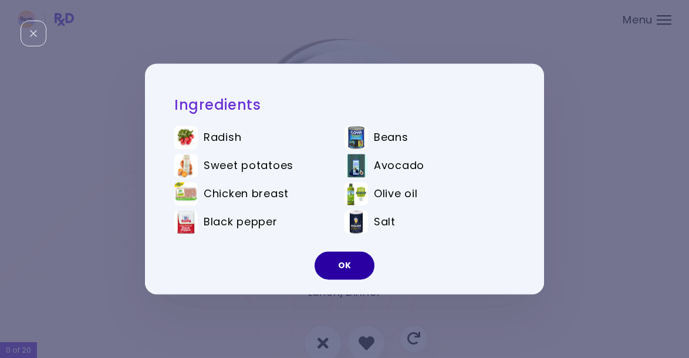
click at [340, 265] on button "OK" at bounding box center [345, 266] width 60 height 28
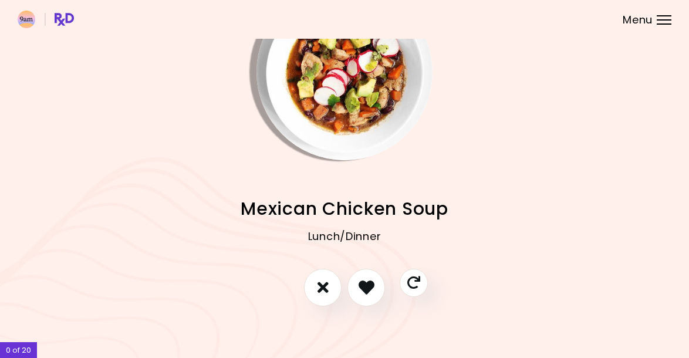
scroll to position [55, 0]
click at [367, 284] on icon "I like this recipe" at bounding box center [366, 288] width 18 height 18
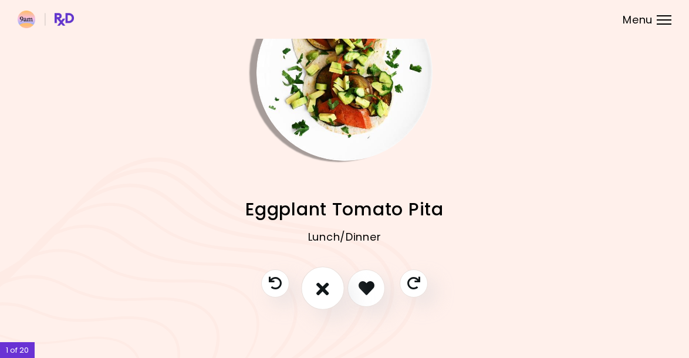
click at [312, 290] on button "I don't like this recipe" at bounding box center [322, 288] width 43 height 43
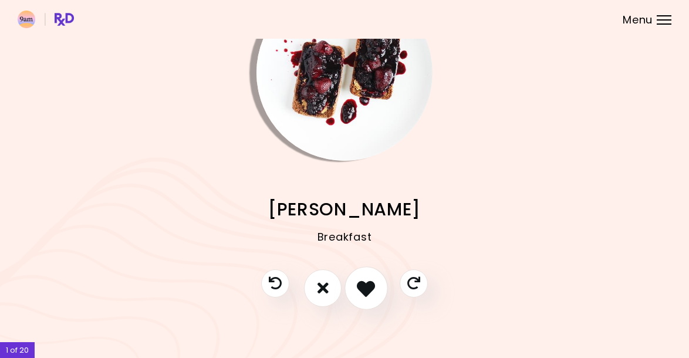
click at [367, 291] on icon "I like this recipe" at bounding box center [366, 288] width 18 height 18
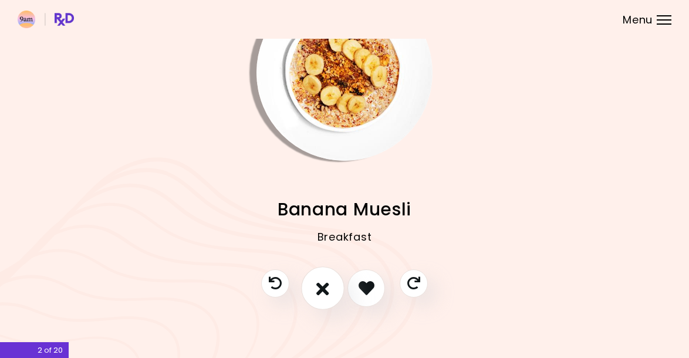
click at [319, 291] on icon "I don't like this recipe" at bounding box center [322, 288] width 13 height 18
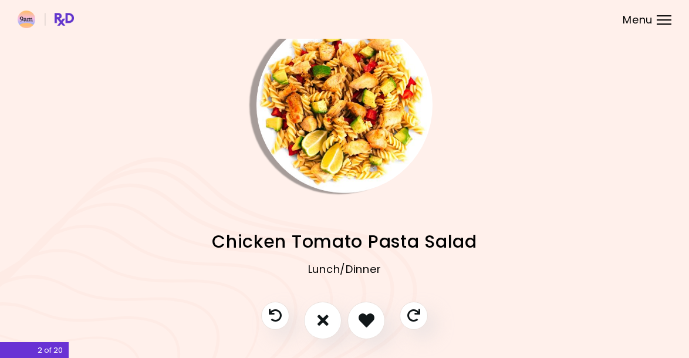
scroll to position [22, 0]
click at [365, 322] on icon "I like this recipe" at bounding box center [366, 321] width 18 height 18
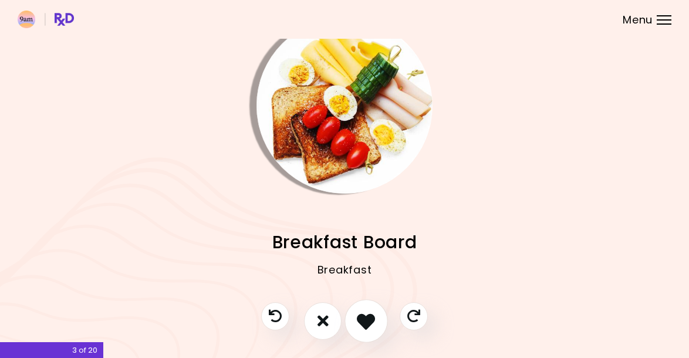
click at [369, 319] on icon "I like this recipe" at bounding box center [366, 321] width 18 height 18
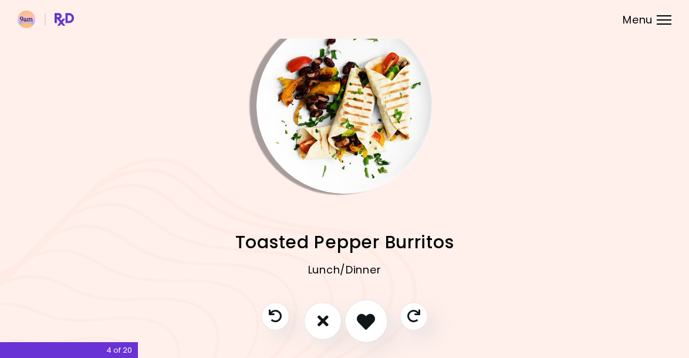
click at [369, 319] on icon "I like this recipe" at bounding box center [366, 321] width 18 height 18
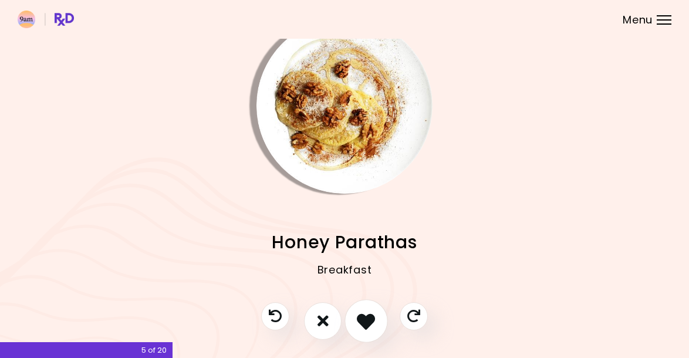
click at [369, 319] on icon "I like this recipe" at bounding box center [366, 321] width 18 height 18
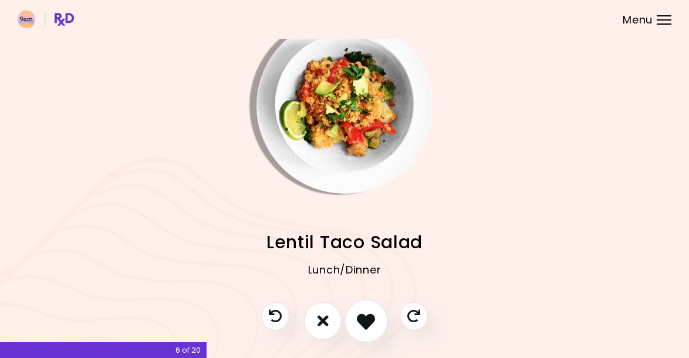
click at [369, 319] on icon "I like this recipe" at bounding box center [366, 321] width 18 height 18
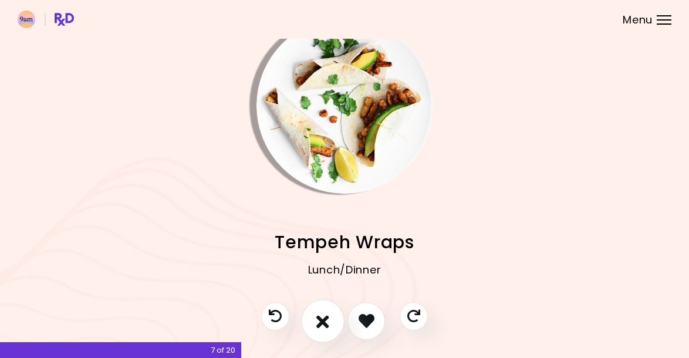
click at [324, 317] on icon "I don't like this recipe" at bounding box center [322, 321] width 13 height 18
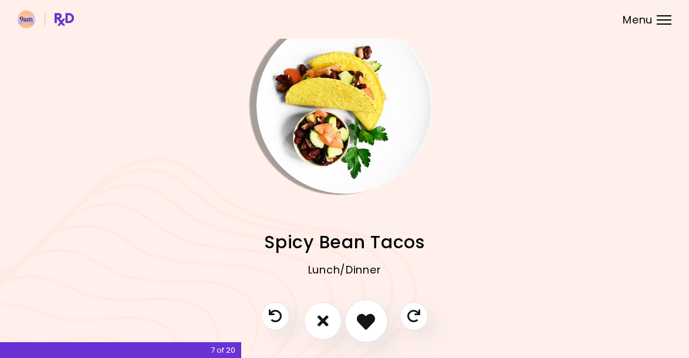
click at [362, 322] on icon "I like this recipe" at bounding box center [366, 321] width 18 height 18
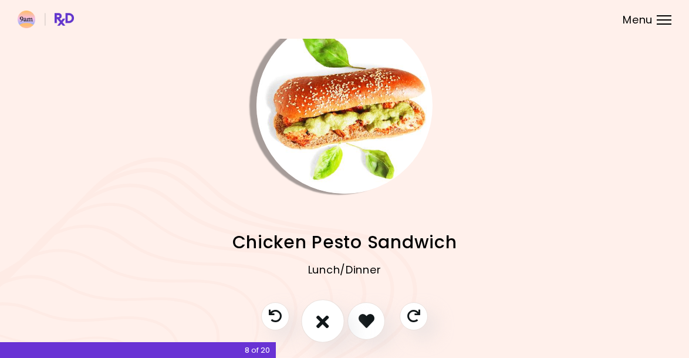
click at [316, 319] on icon "I don't like this recipe" at bounding box center [322, 321] width 13 height 18
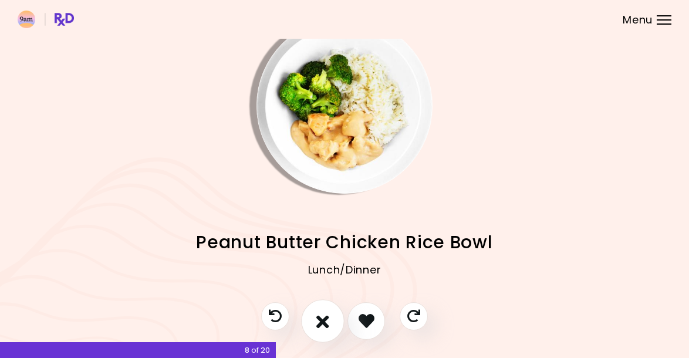
click at [316, 319] on button "I don't like this recipe" at bounding box center [322, 320] width 43 height 43
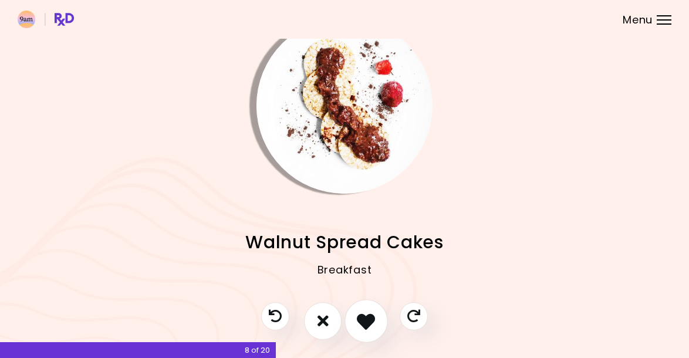
click at [372, 311] on button "I like this recipe" at bounding box center [366, 320] width 43 height 43
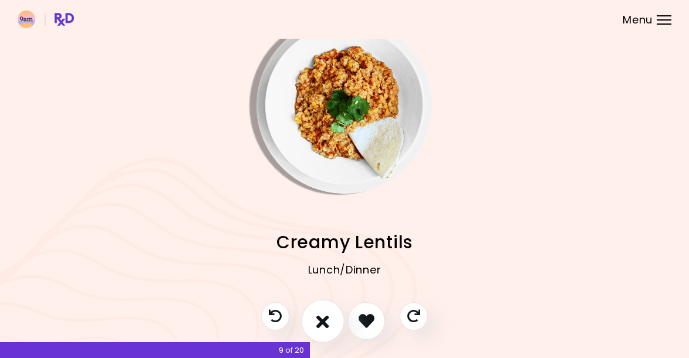
click at [324, 315] on icon "I don't like this recipe" at bounding box center [322, 321] width 13 height 18
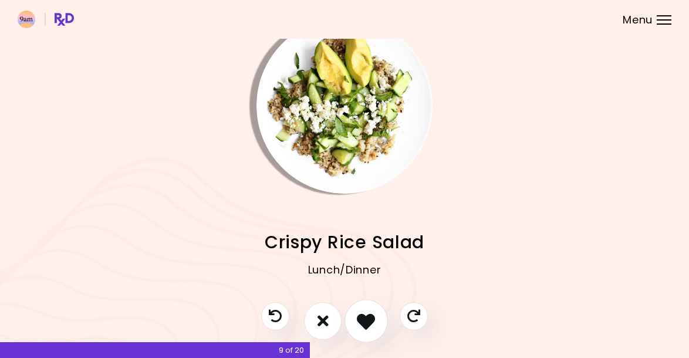
click at [360, 315] on icon "I like this recipe" at bounding box center [366, 321] width 18 height 18
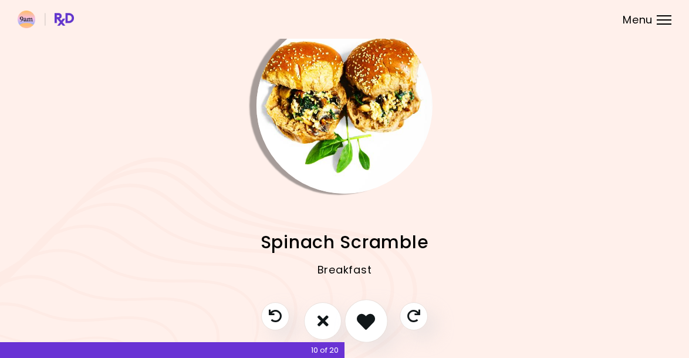
click at [372, 324] on icon "I like this recipe" at bounding box center [366, 321] width 18 height 18
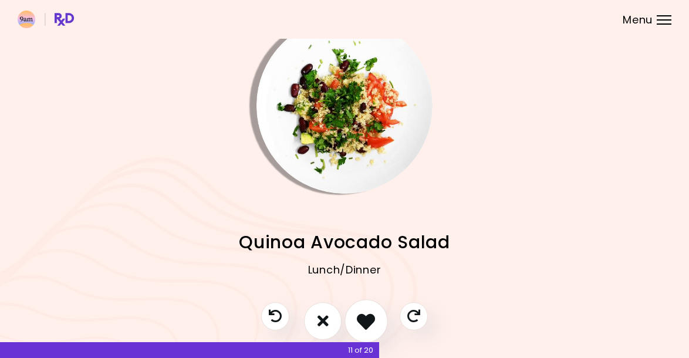
click at [370, 324] on icon "I like this recipe" at bounding box center [366, 321] width 18 height 18
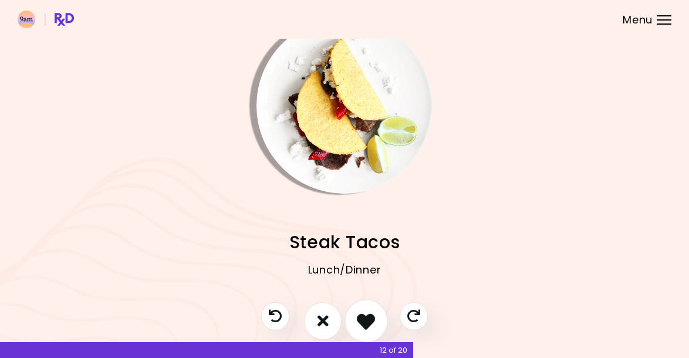
click at [370, 324] on icon "I like this recipe" at bounding box center [366, 321] width 18 height 18
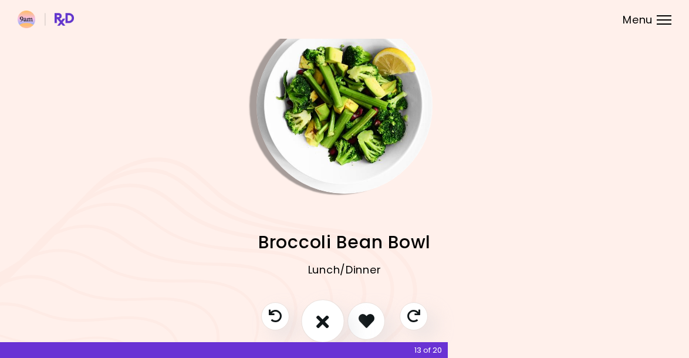
click at [325, 320] on icon "I don't like this recipe" at bounding box center [322, 321] width 13 height 18
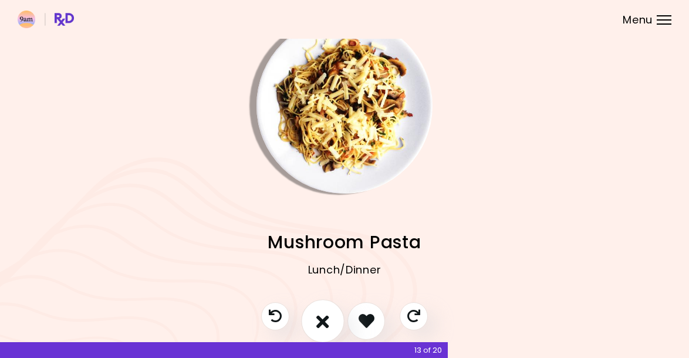
click at [318, 316] on icon "I don't like this recipe" at bounding box center [322, 321] width 13 height 18
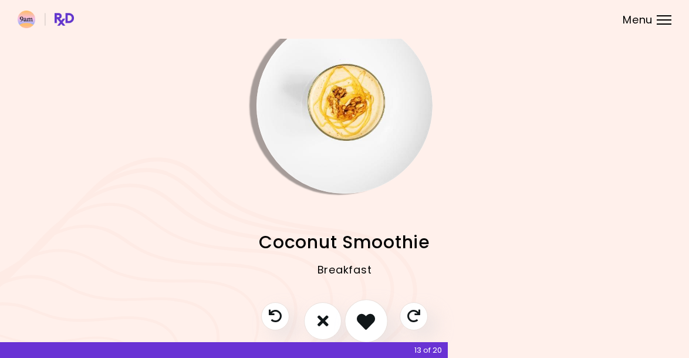
click at [358, 321] on icon "I like this recipe" at bounding box center [366, 321] width 18 height 18
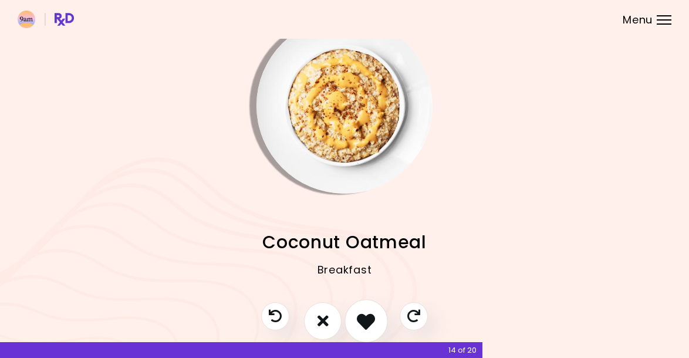
click at [360, 324] on icon "I like this recipe" at bounding box center [366, 321] width 18 height 18
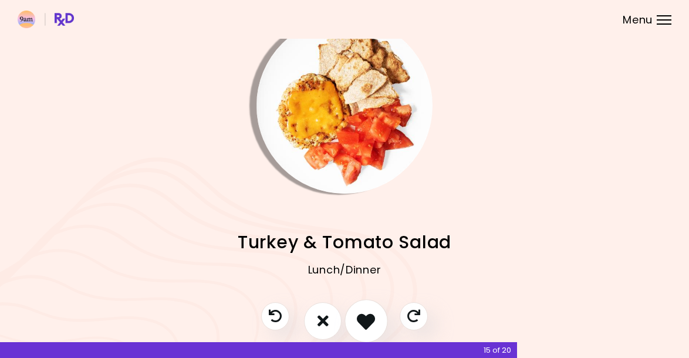
click at [364, 324] on icon "I like this recipe" at bounding box center [366, 321] width 18 height 18
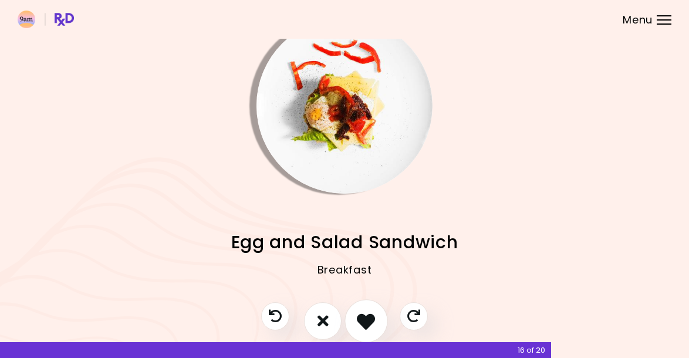
click at [364, 324] on icon "I like this recipe" at bounding box center [366, 321] width 18 height 18
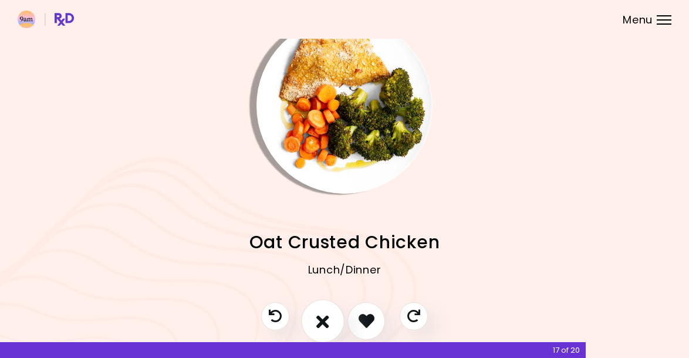
click at [324, 322] on icon "I don't like this recipe" at bounding box center [322, 321] width 13 height 18
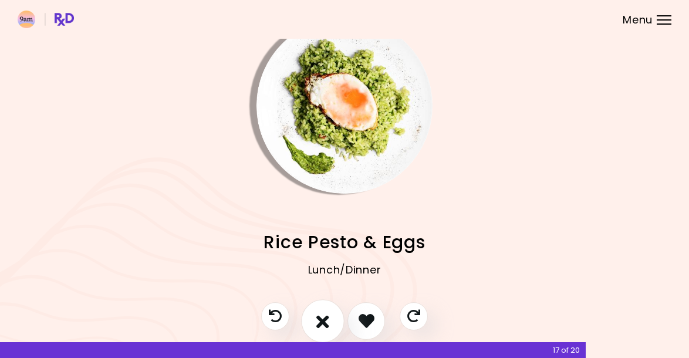
click at [324, 322] on icon "I don't like this recipe" at bounding box center [322, 321] width 13 height 18
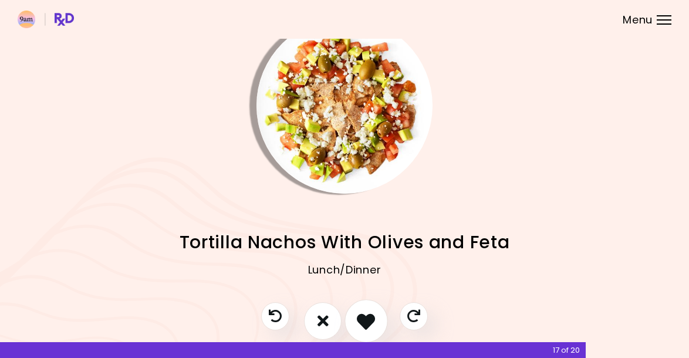
click at [374, 319] on icon "I like this recipe" at bounding box center [366, 321] width 18 height 18
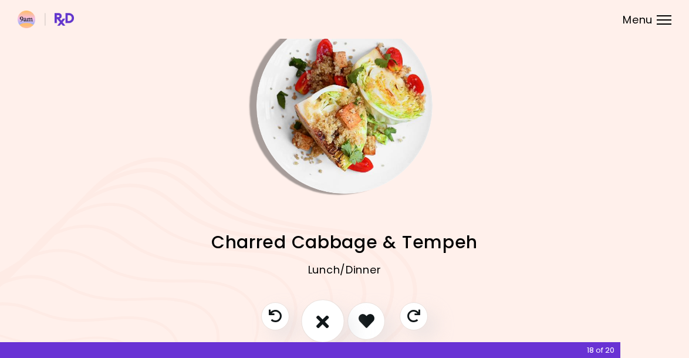
click at [318, 319] on icon "I don't like this recipe" at bounding box center [322, 321] width 13 height 18
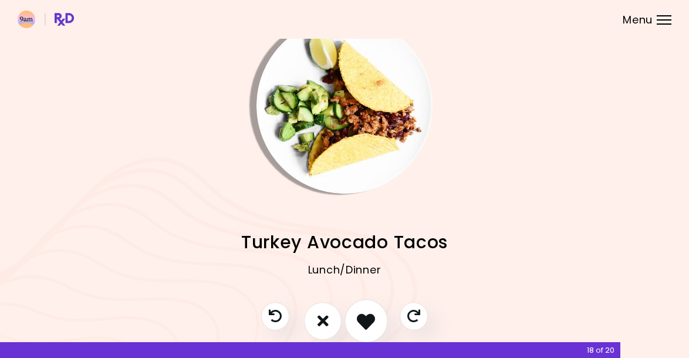
click at [373, 321] on icon "I like this recipe" at bounding box center [366, 321] width 18 height 18
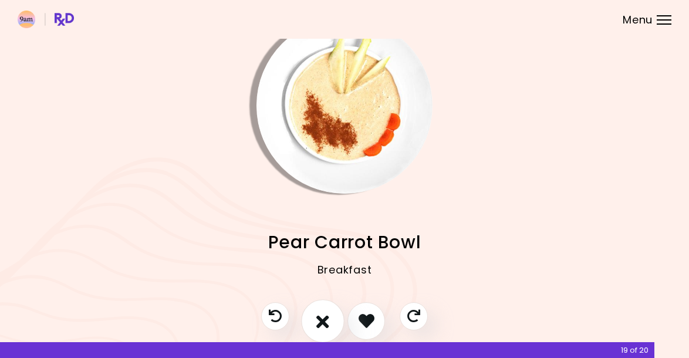
click at [325, 321] on icon "I don't like this recipe" at bounding box center [322, 321] width 13 height 18
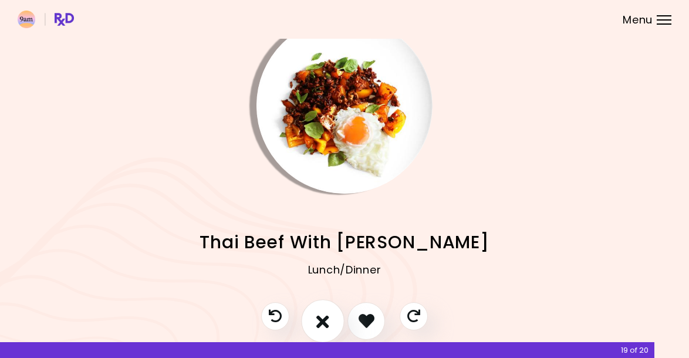
click at [325, 321] on icon "I don't like this recipe" at bounding box center [322, 321] width 13 height 18
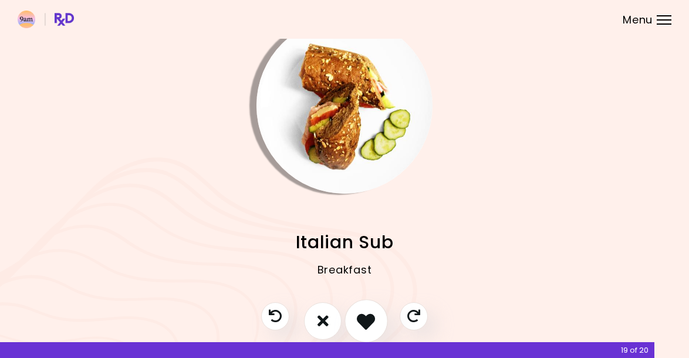
click at [372, 323] on icon "I like this recipe" at bounding box center [366, 321] width 18 height 18
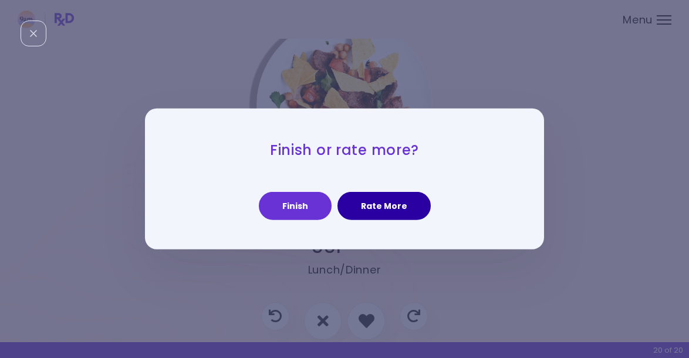
click at [382, 205] on button "Rate More" at bounding box center [384, 206] width 93 height 28
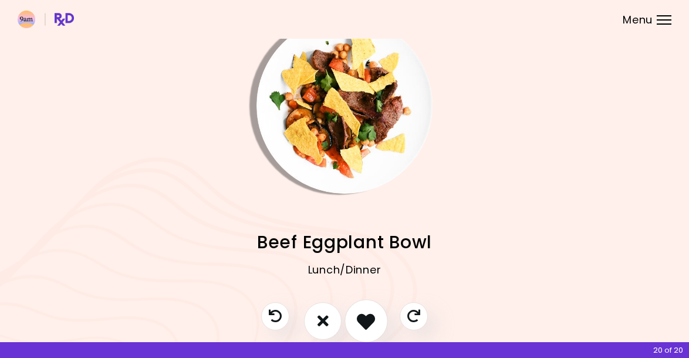
click at [365, 326] on icon "I like this recipe" at bounding box center [366, 321] width 18 height 18
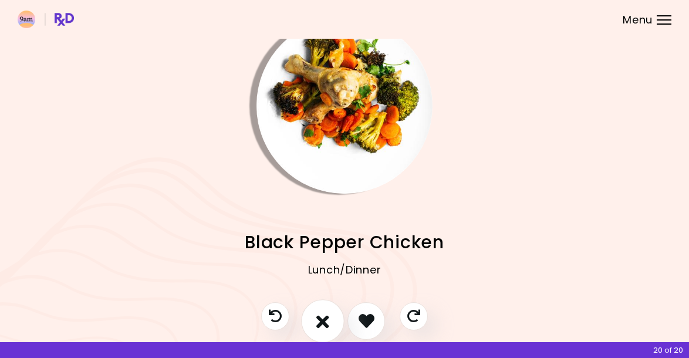
click at [330, 320] on button "I don't like this recipe" at bounding box center [322, 320] width 43 height 43
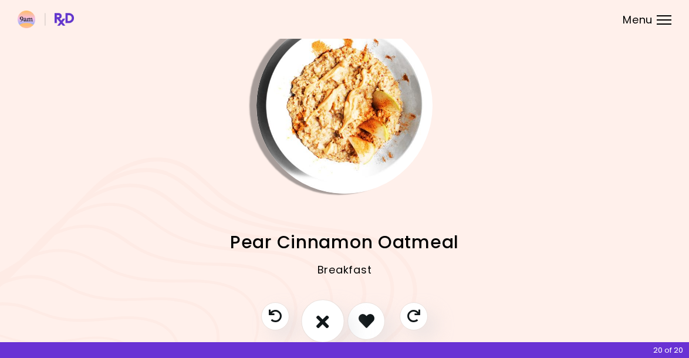
click at [330, 320] on button "I don't like this recipe" at bounding box center [322, 320] width 43 height 43
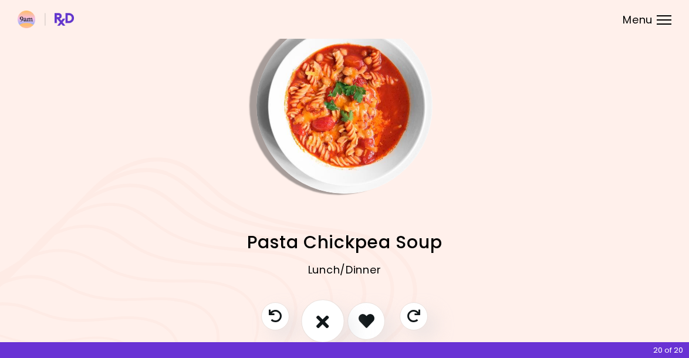
click at [330, 320] on button "I don't like this recipe" at bounding box center [322, 320] width 43 height 43
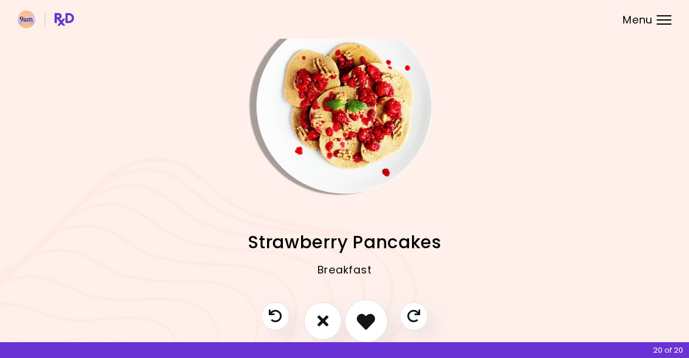
click at [364, 322] on icon "I like this recipe" at bounding box center [366, 321] width 18 height 18
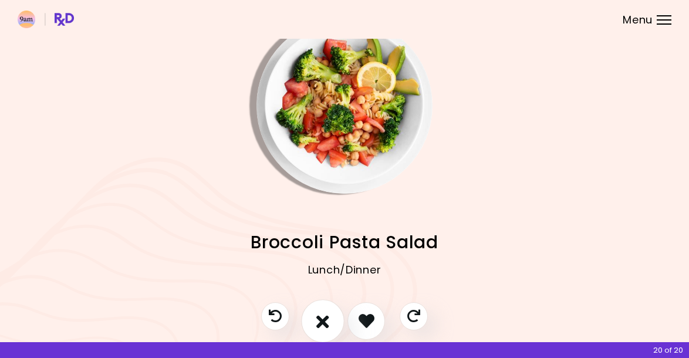
click at [327, 322] on icon "I don't like this recipe" at bounding box center [322, 321] width 13 height 18
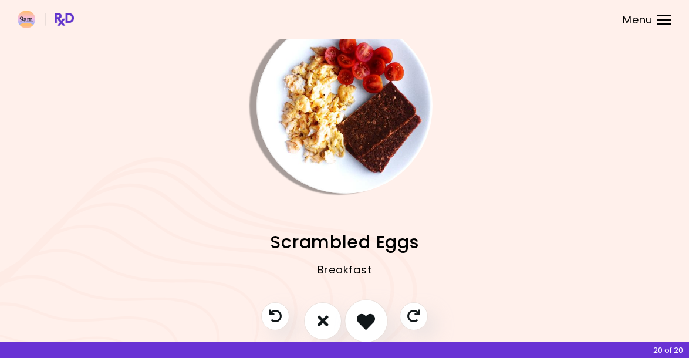
click at [363, 324] on icon "I like this recipe" at bounding box center [366, 321] width 18 height 18
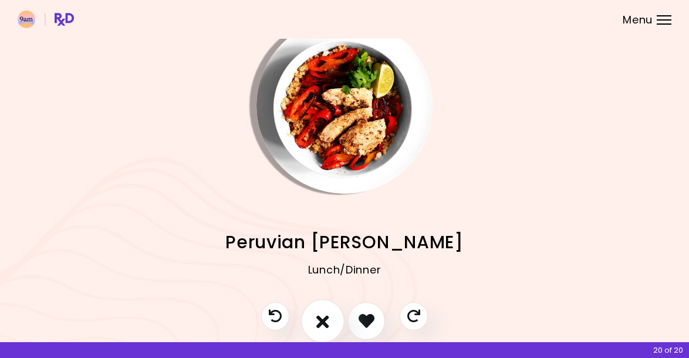
click at [319, 318] on icon "I don't like this recipe" at bounding box center [322, 321] width 13 height 18
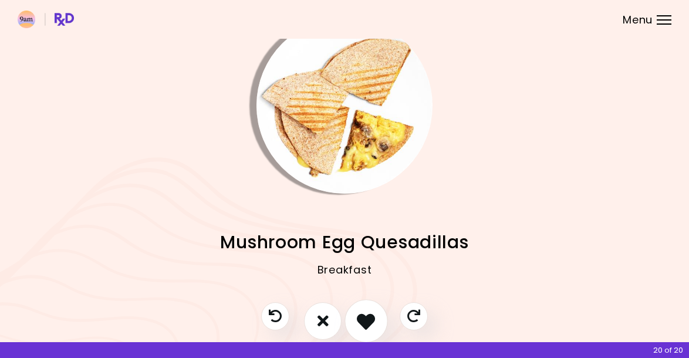
click at [358, 326] on icon "I like this recipe" at bounding box center [366, 321] width 18 height 18
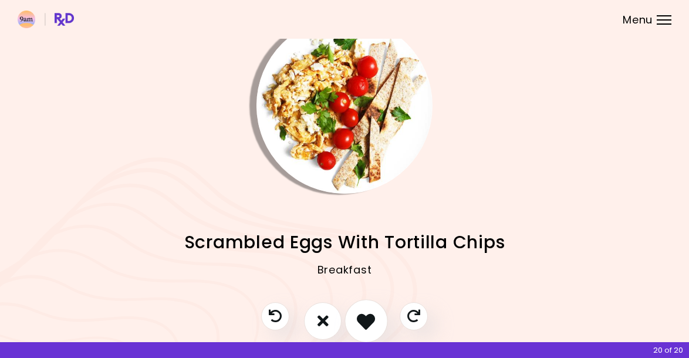
click at [362, 322] on icon "I like this recipe" at bounding box center [366, 321] width 18 height 18
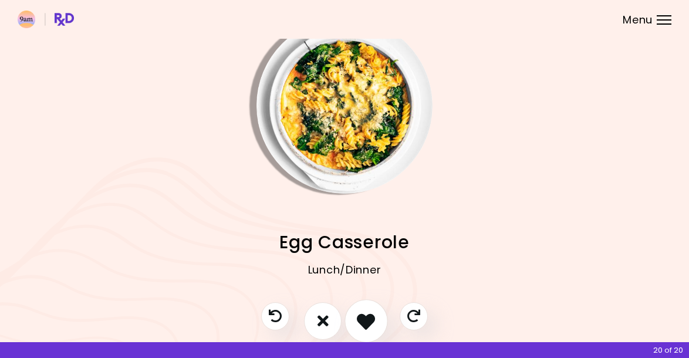
click at [362, 322] on icon "I like this recipe" at bounding box center [366, 321] width 18 height 18
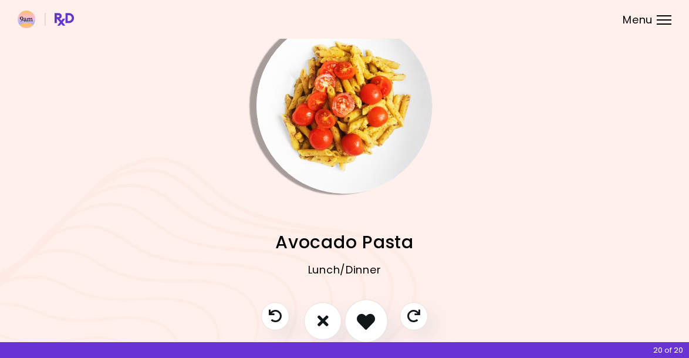
click at [362, 322] on icon "I like this recipe" at bounding box center [366, 321] width 18 height 18
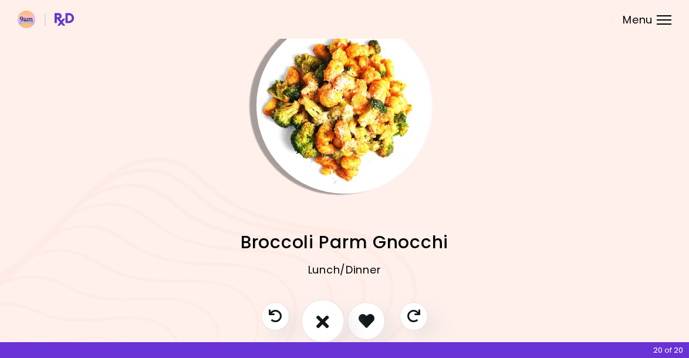
click at [326, 315] on icon "I don't like this recipe" at bounding box center [322, 321] width 13 height 18
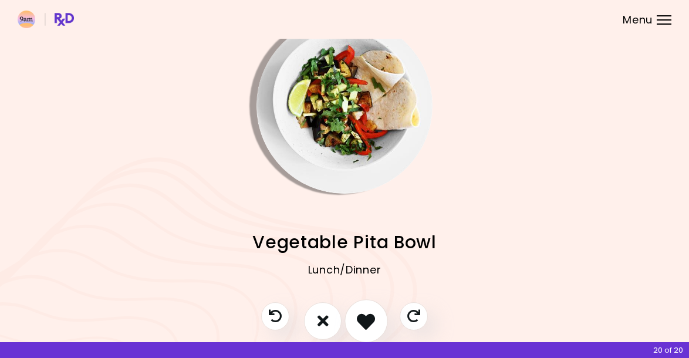
click at [375, 316] on icon "I like this recipe" at bounding box center [366, 321] width 18 height 18
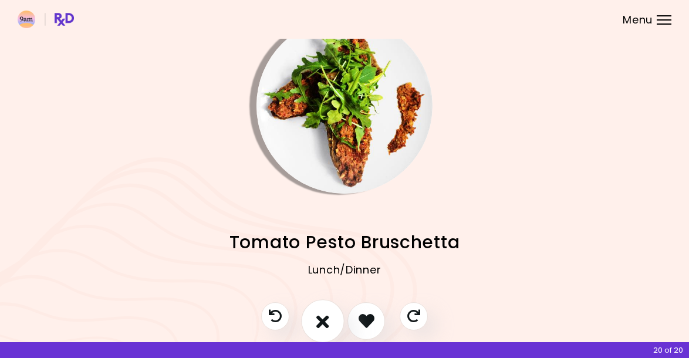
click at [328, 319] on icon "I don't like this recipe" at bounding box center [322, 321] width 13 height 18
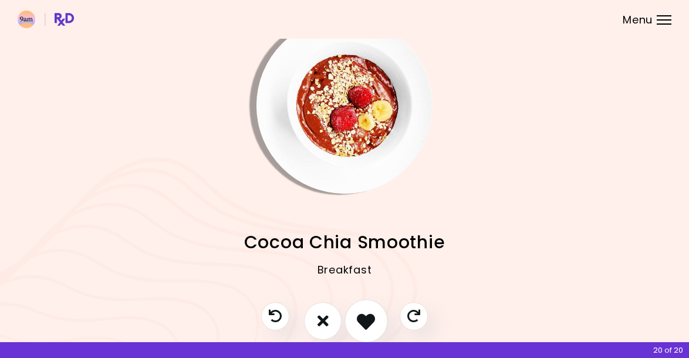
click at [371, 323] on icon "I like this recipe" at bounding box center [366, 321] width 18 height 18
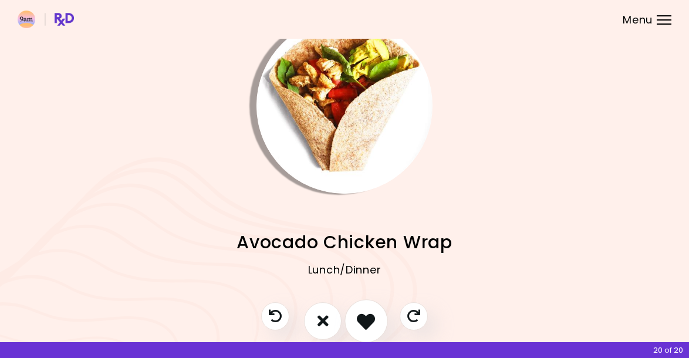
click at [370, 319] on icon "I like this recipe" at bounding box center [366, 321] width 18 height 18
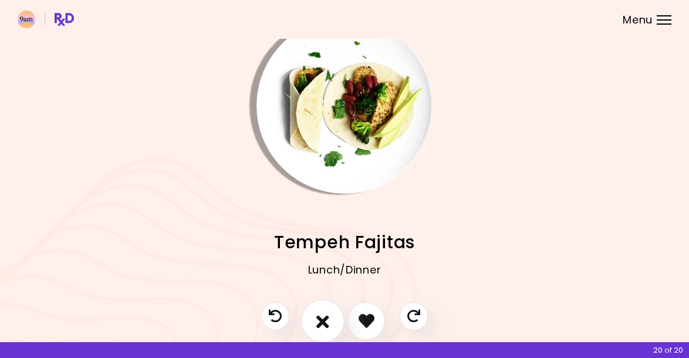
click at [332, 315] on button "I don't like this recipe" at bounding box center [322, 320] width 43 height 43
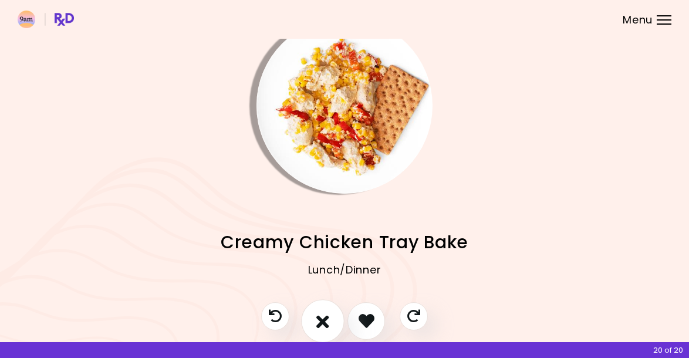
click at [332, 315] on button "I don't like this recipe" at bounding box center [322, 320] width 43 height 43
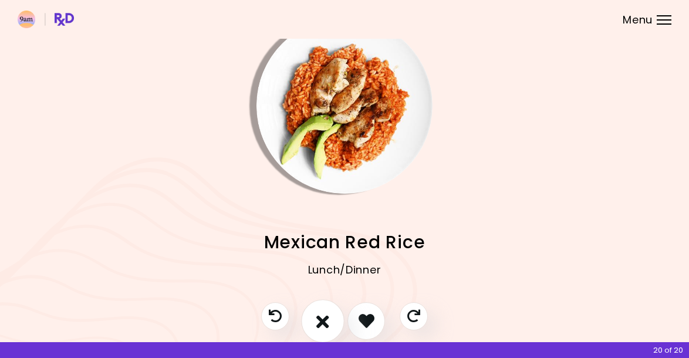
click at [323, 317] on icon "I don't like this recipe" at bounding box center [322, 321] width 13 height 18
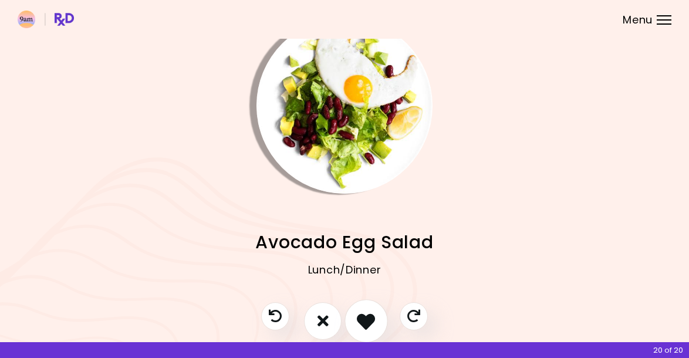
click at [364, 327] on icon "I like this recipe" at bounding box center [366, 321] width 18 height 18
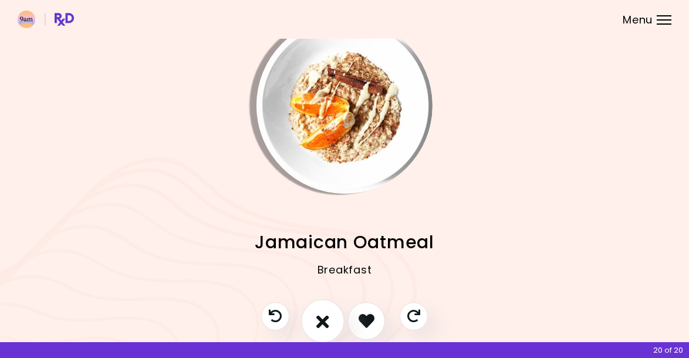
click at [319, 317] on icon "I don't like this recipe" at bounding box center [322, 321] width 13 height 18
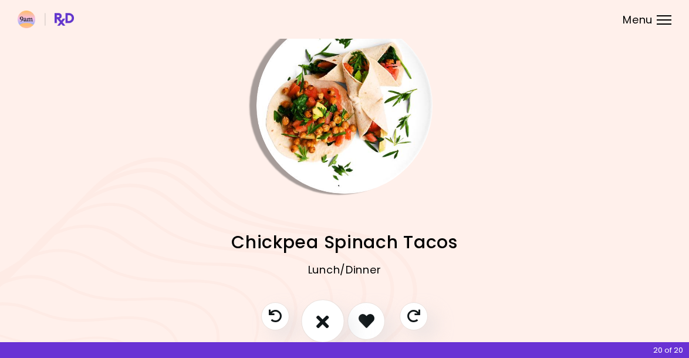
click at [319, 317] on icon "I don't like this recipe" at bounding box center [322, 321] width 13 height 18
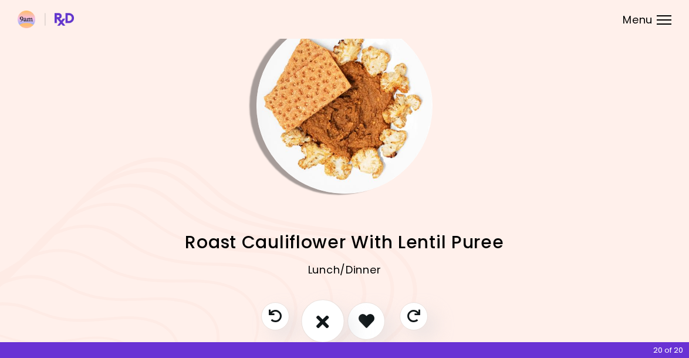
click at [319, 317] on icon "I don't like this recipe" at bounding box center [322, 321] width 13 height 18
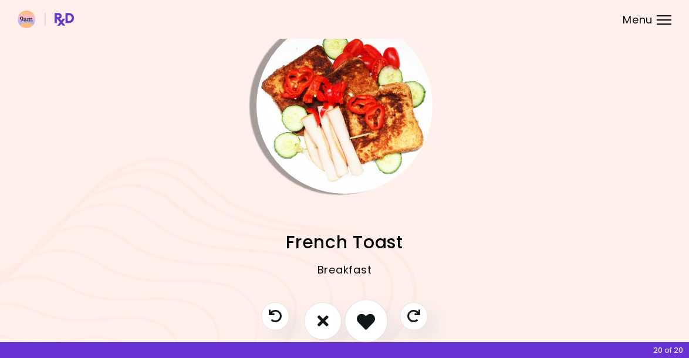
click at [359, 317] on icon "I like this recipe" at bounding box center [366, 321] width 18 height 18
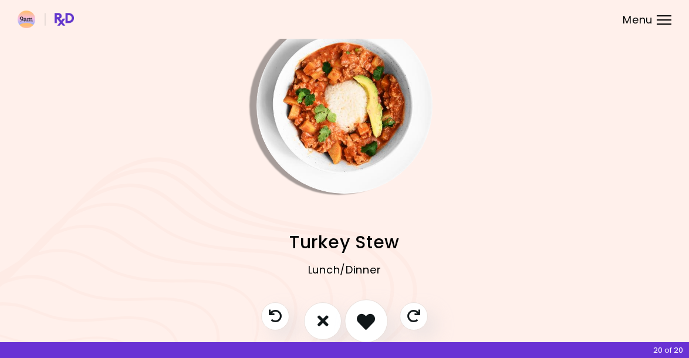
click at [366, 316] on icon "I like this recipe" at bounding box center [366, 321] width 18 height 18
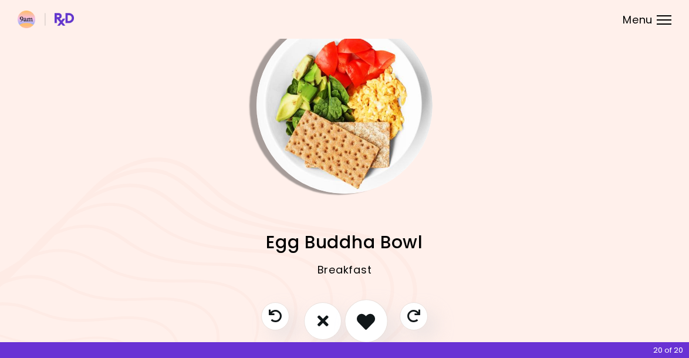
click at [365, 318] on icon "I like this recipe" at bounding box center [366, 321] width 18 height 18
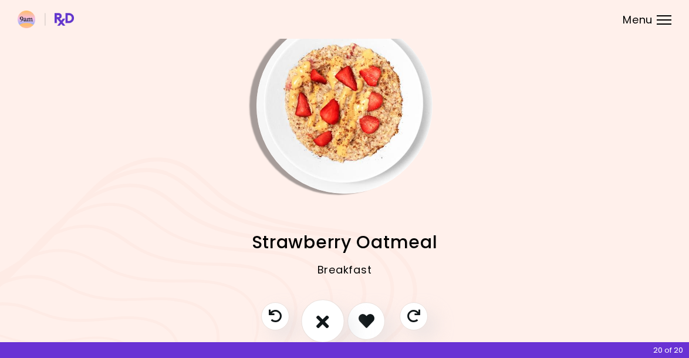
click at [331, 319] on button "I don't like this recipe" at bounding box center [322, 320] width 43 height 43
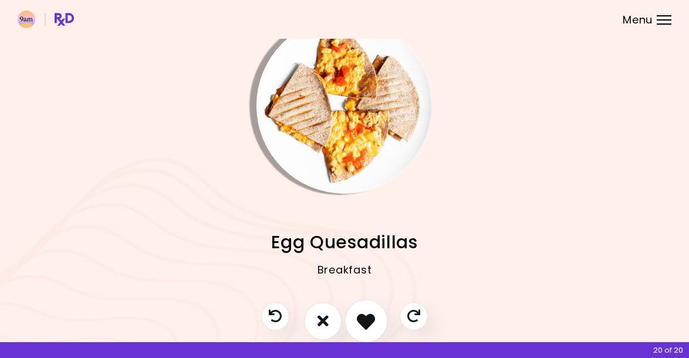
click at [356, 322] on button "I like this recipe" at bounding box center [366, 320] width 43 height 43
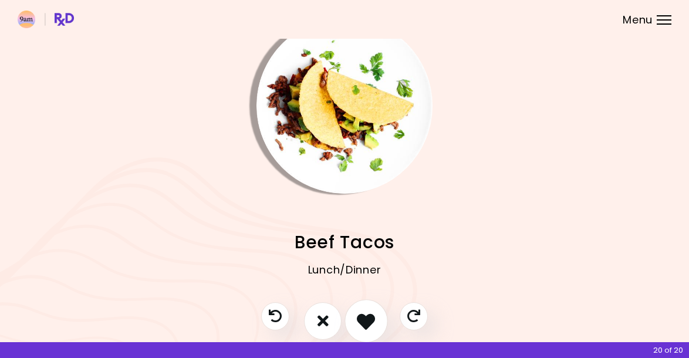
click at [361, 321] on icon "I like this recipe" at bounding box center [366, 321] width 18 height 18
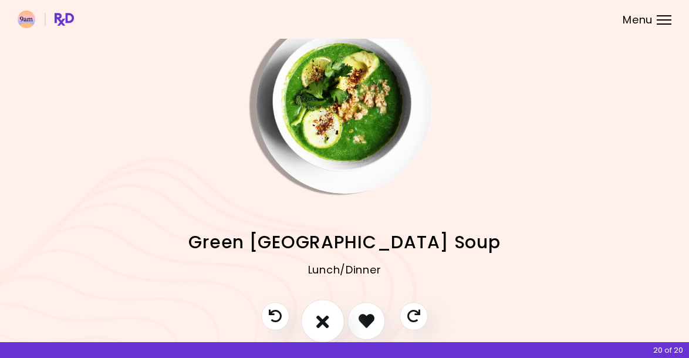
click at [328, 315] on icon "I don't like this recipe" at bounding box center [322, 321] width 13 height 18
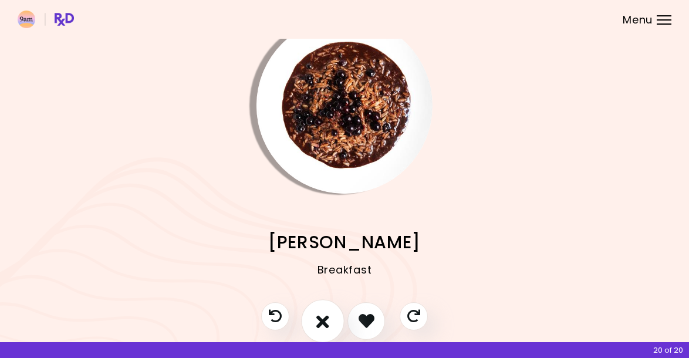
click at [320, 313] on icon "I don't like this recipe" at bounding box center [322, 321] width 13 height 18
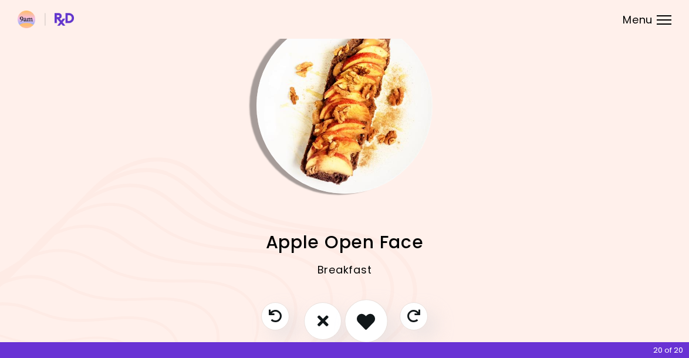
click at [356, 319] on button "I like this recipe" at bounding box center [366, 320] width 43 height 43
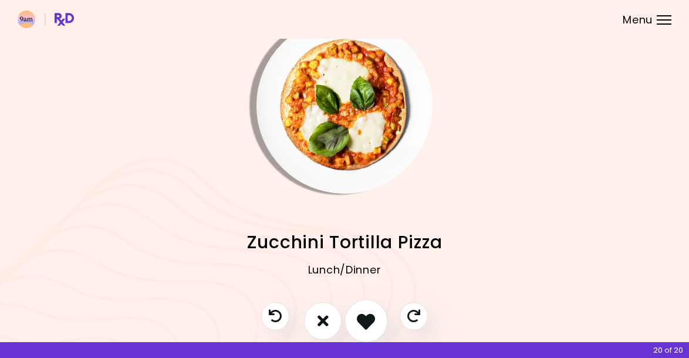
click at [356, 319] on button "I like this recipe" at bounding box center [366, 320] width 43 height 43
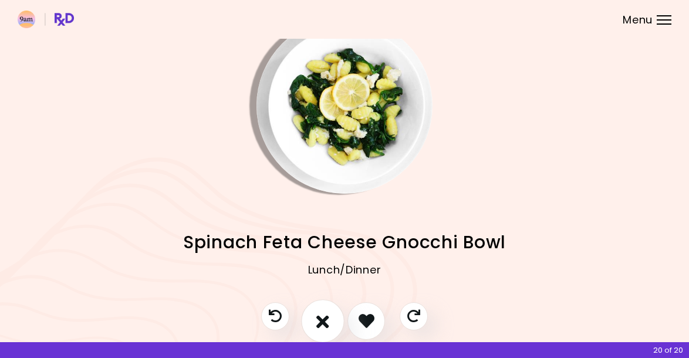
click at [321, 320] on icon "I don't like this recipe" at bounding box center [322, 321] width 13 height 18
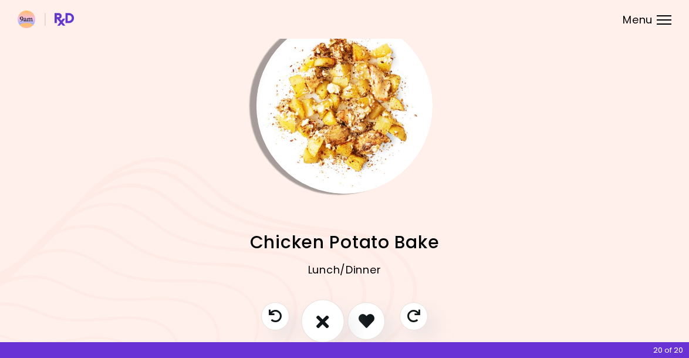
click at [321, 320] on icon "I don't like this recipe" at bounding box center [322, 321] width 13 height 18
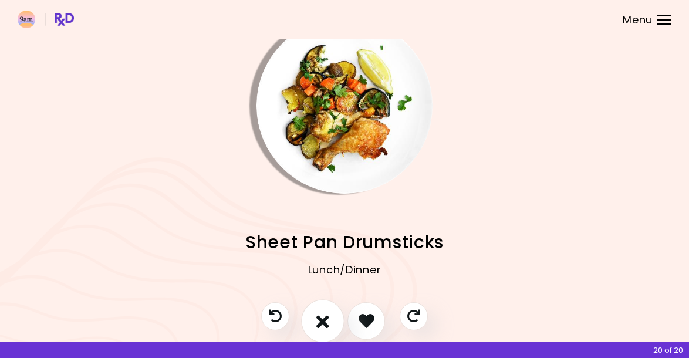
click at [321, 320] on icon "I don't like this recipe" at bounding box center [322, 321] width 13 height 18
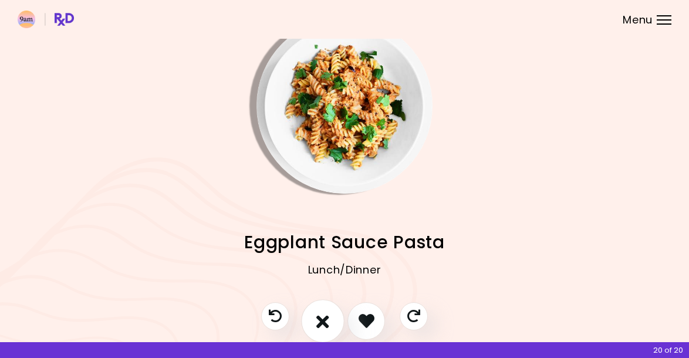
click at [321, 320] on icon "I don't like this recipe" at bounding box center [322, 321] width 13 height 18
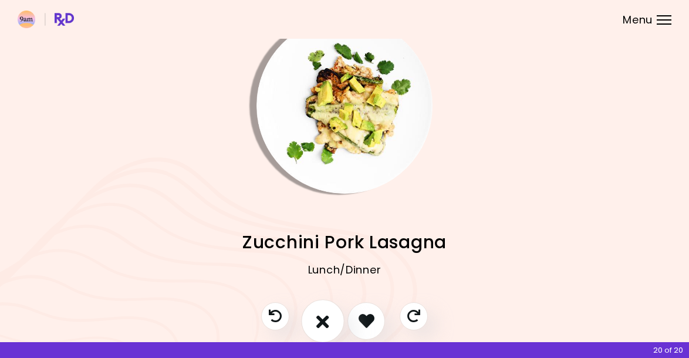
click at [321, 320] on icon "I don't like this recipe" at bounding box center [322, 321] width 13 height 18
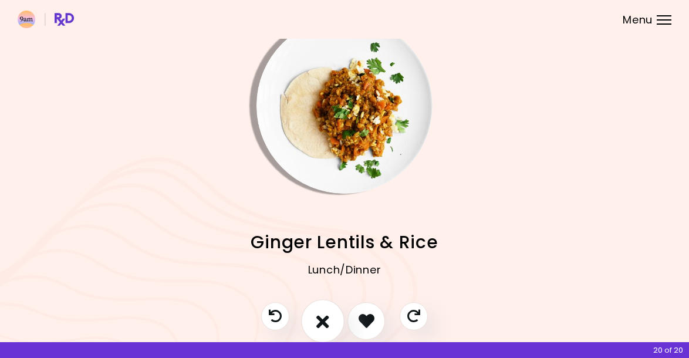
click at [321, 320] on icon "I don't like this recipe" at bounding box center [322, 321] width 13 height 18
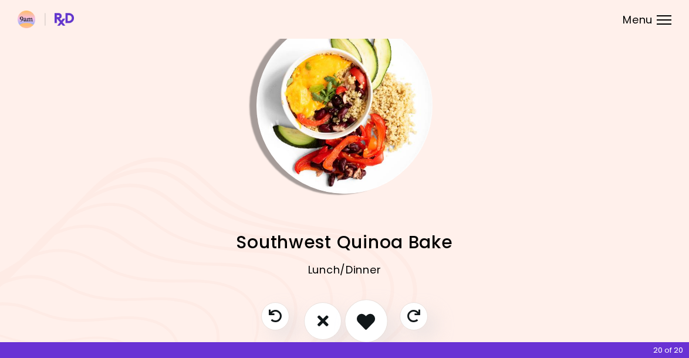
click at [370, 320] on icon "I like this recipe" at bounding box center [366, 321] width 18 height 18
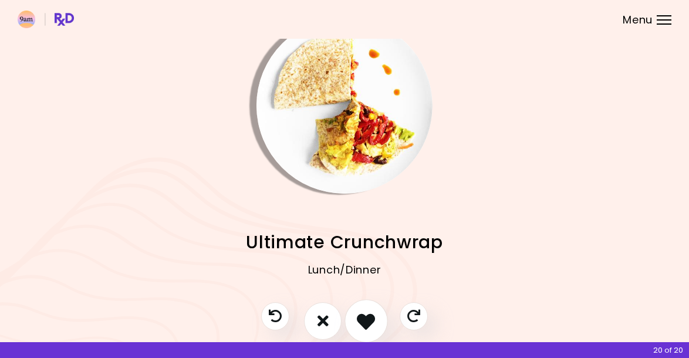
click at [367, 317] on icon "I like this recipe" at bounding box center [366, 321] width 18 height 18
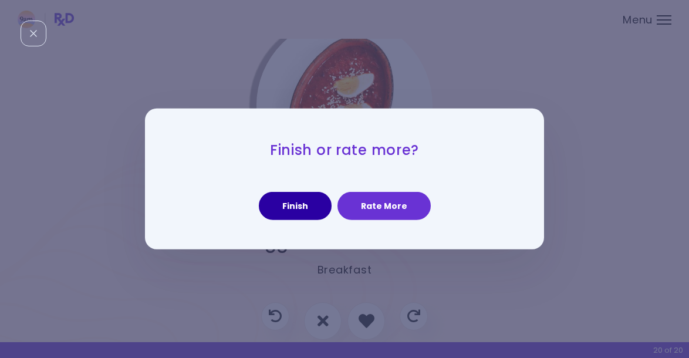
click at [310, 206] on button "Finish" at bounding box center [295, 206] width 73 height 28
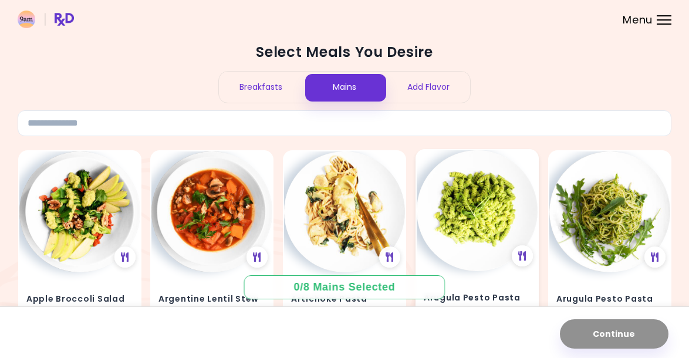
scroll to position [7, 0]
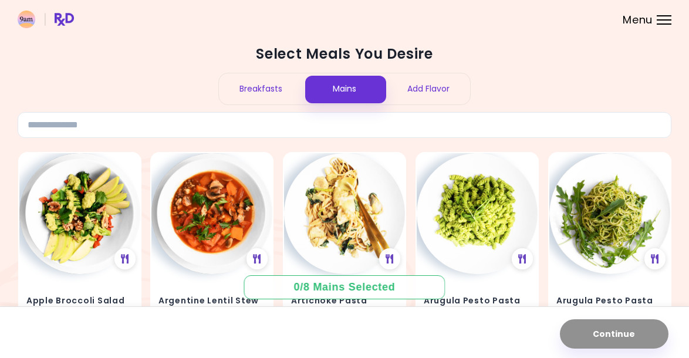
click at [277, 80] on div "Breakfasts" at bounding box center [261, 88] width 84 height 31
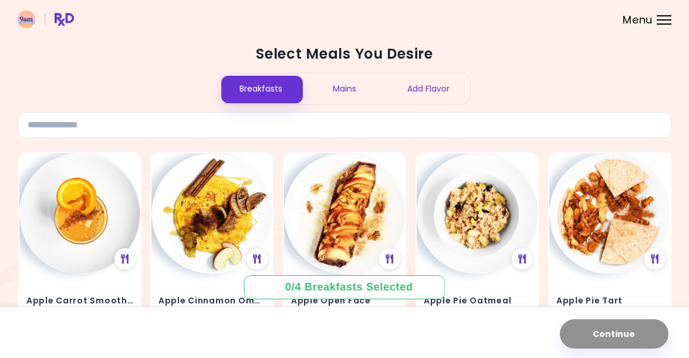
click at [346, 87] on div "Mains" at bounding box center [345, 88] width 84 height 31
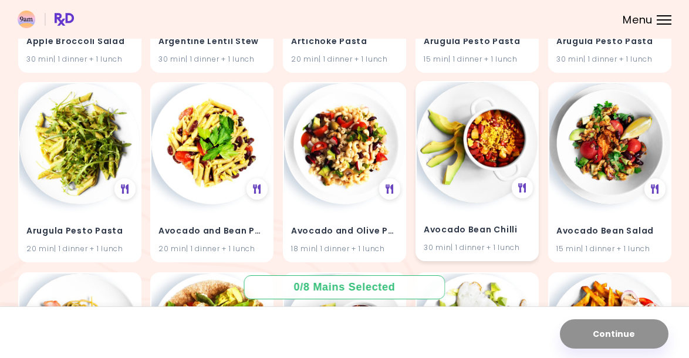
scroll to position [299, 0]
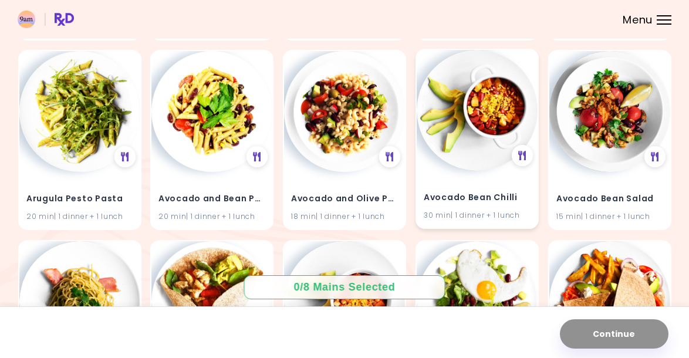
click at [498, 192] on h4 "Avocado Bean Chilli" at bounding box center [477, 198] width 107 height 19
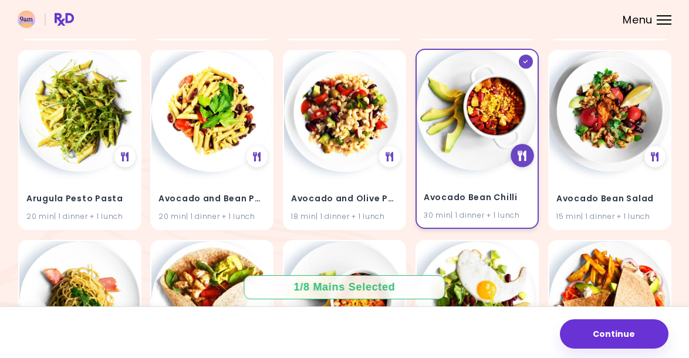
click at [520, 156] on icon at bounding box center [522, 155] width 9 height 11
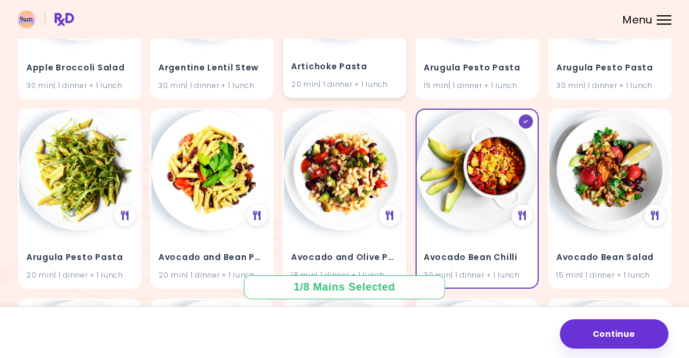
scroll to position [280, 0]
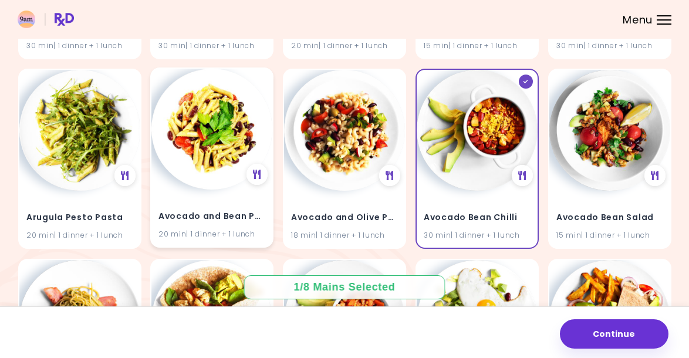
click at [258, 85] on div "Avocado and Bean Pasta Salad 20 min | 1 dinner + 1 lunch" at bounding box center [211, 158] width 123 height 180
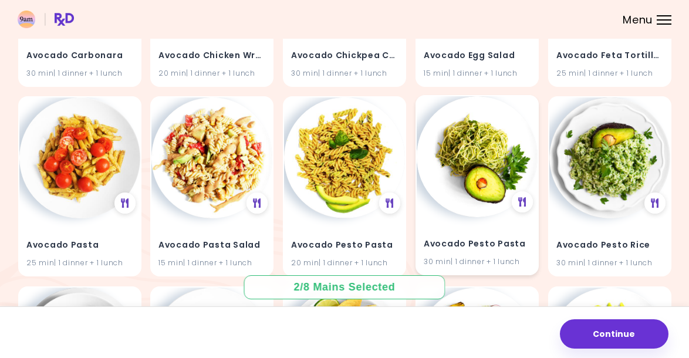
scroll to position [633, 0]
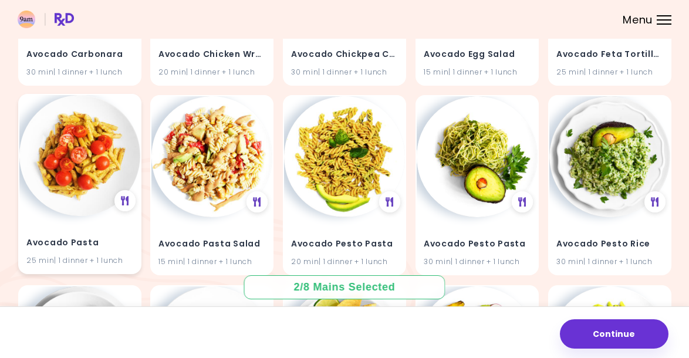
click at [132, 103] on div "Avocado Pasta 25 min | 1 dinner + 1 lunch" at bounding box center [79, 184] width 123 height 180
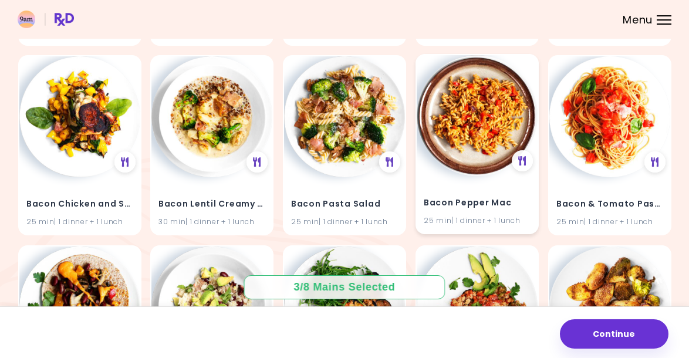
scroll to position [1057, 0]
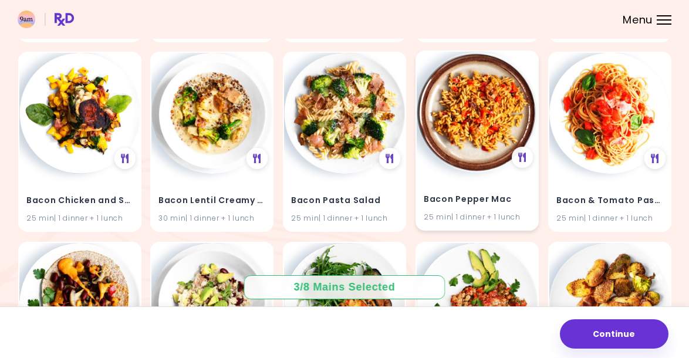
click at [524, 65] on div "Bacon Pepper Mac 25 min | 1 dinner + 1 lunch" at bounding box center [477, 140] width 123 height 180
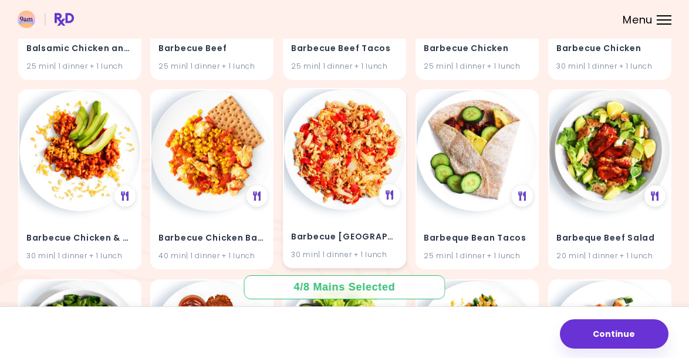
scroll to position [1969, 0]
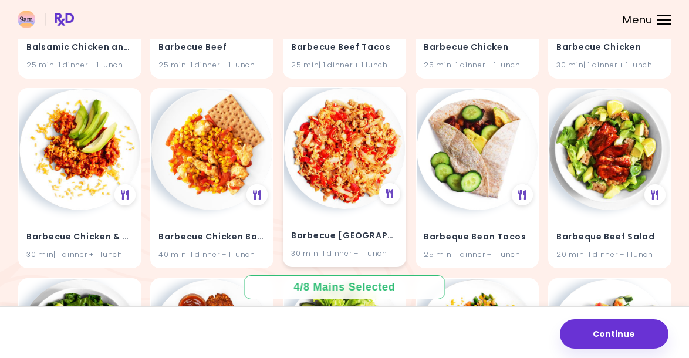
click at [380, 119] on img at bounding box center [344, 148] width 121 height 121
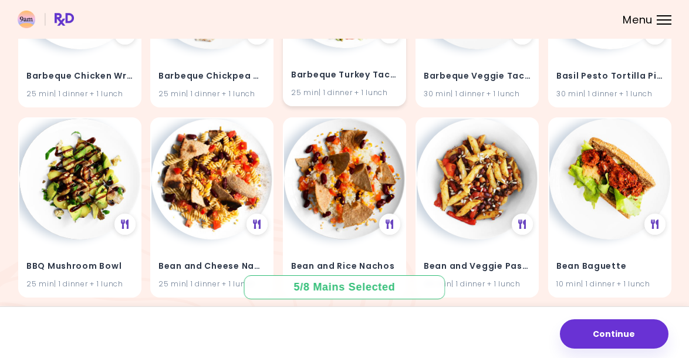
scroll to position [2512, 0]
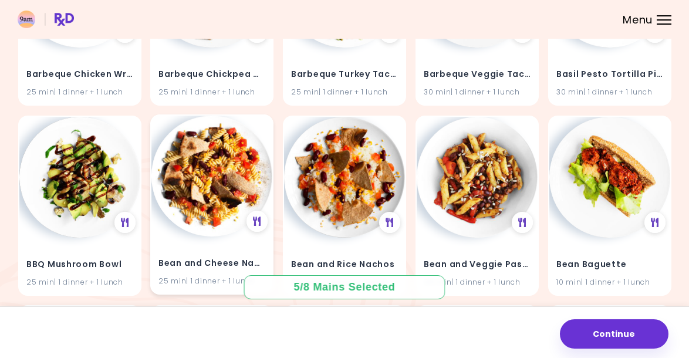
click at [252, 130] on img at bounding box center [211, 176] width 121 height 121
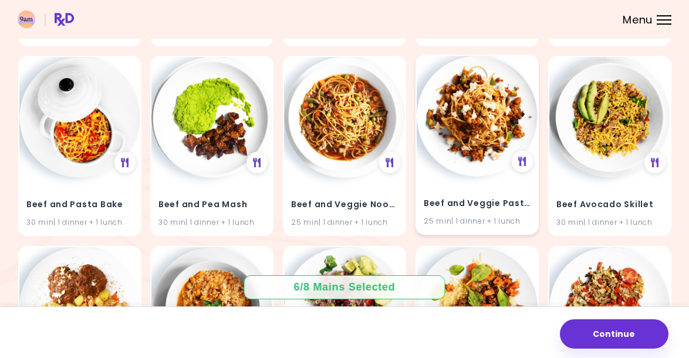
scroll to position [3507, 0]
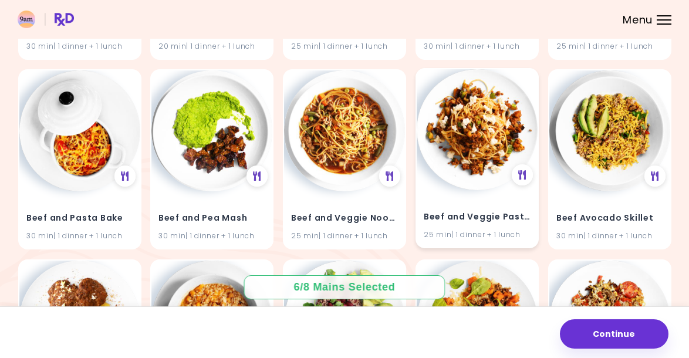
click at [522, 72] on div "Beef and Veggie Pasta 25 min | 1 dinner + 1 lunch" at bounding box center [477, 158] width 123 height 180
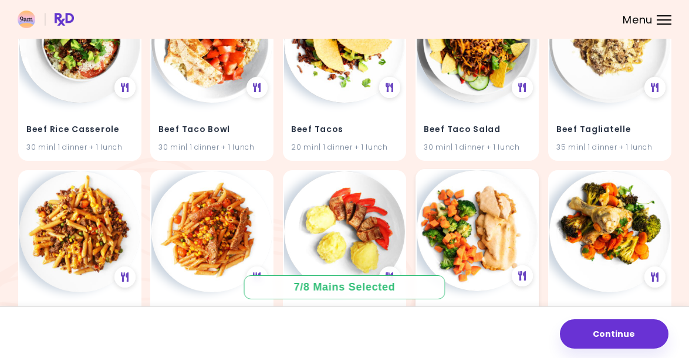
scroll to position [4669, 0]
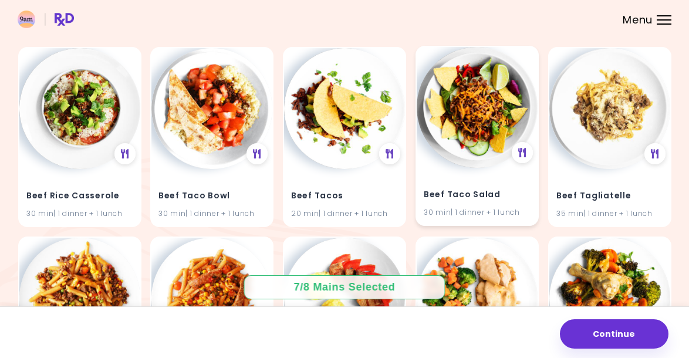
click at [508, 50] on img at bounding box center [477, 107] width 121 height 121
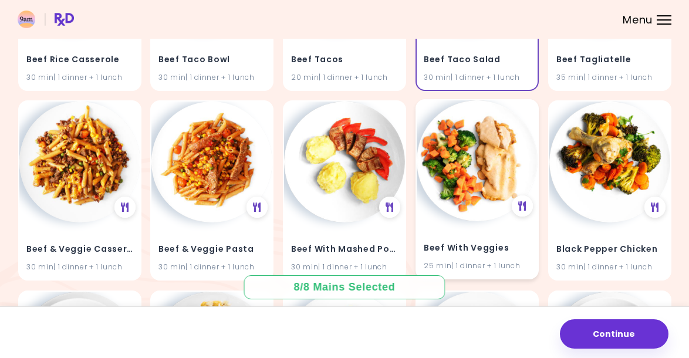
scroll to position [4806, 0]
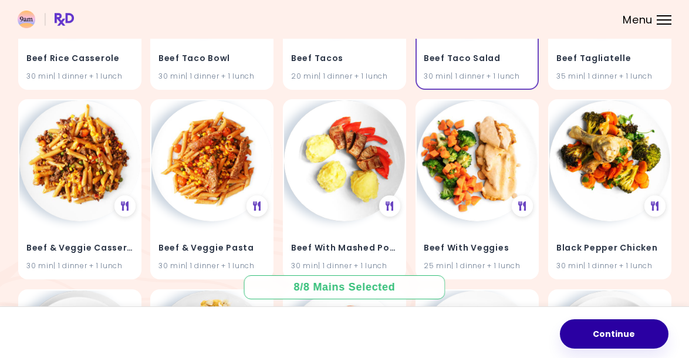
click at [611, 337] on button "Continue" at bounding box center [614, 333] width 109 height 29
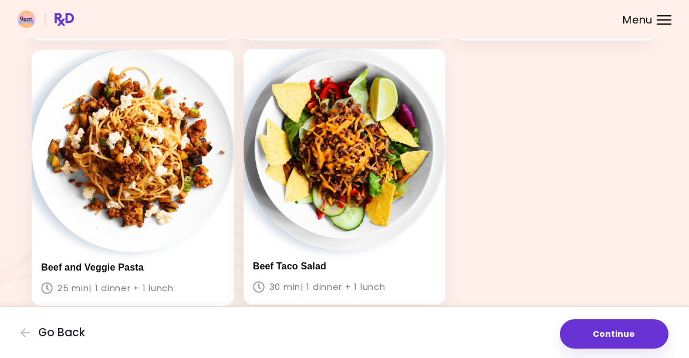
scroll to position [594, 0]
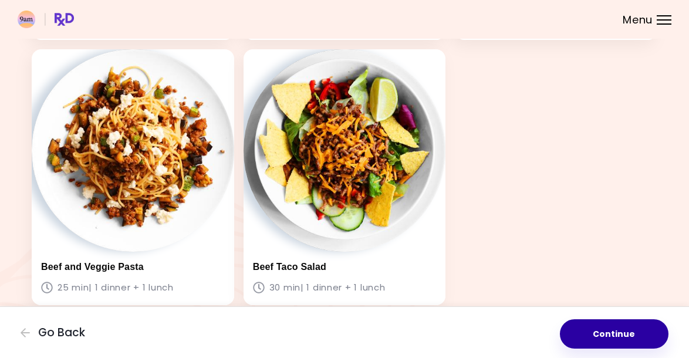
click at [601, 332] on button "Continue" at bounding box center [614, 333] width 109 height 29
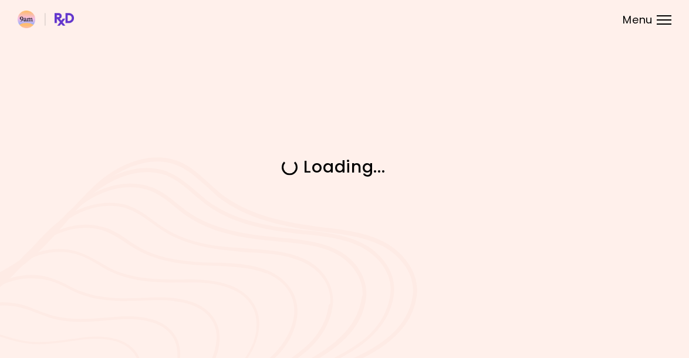
scroll to position [0, 0]
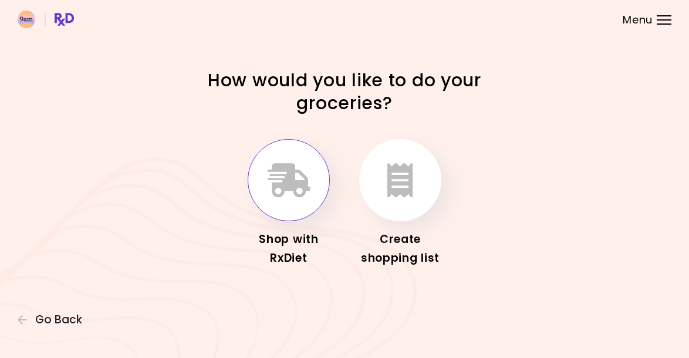
click at [294, 168] on icon "button" at bounding box center [289, 180] width 43 height 34
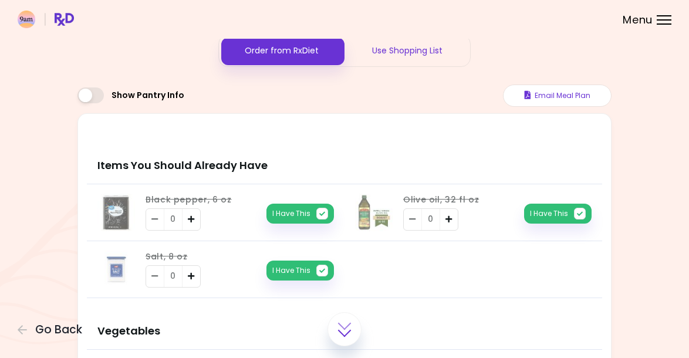
scroll to position [35, 0]
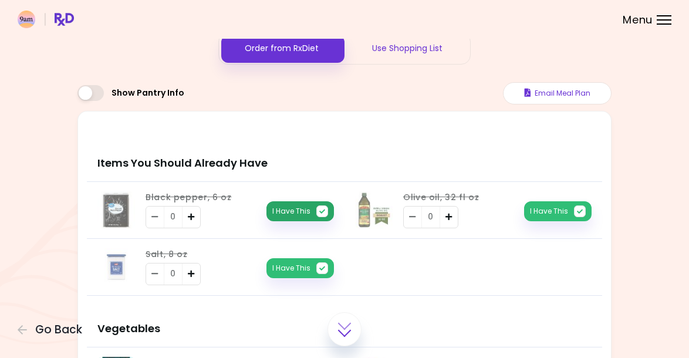
click at [323, 209] on icon "button" at bounding box center [322, 211] width 12 height 12
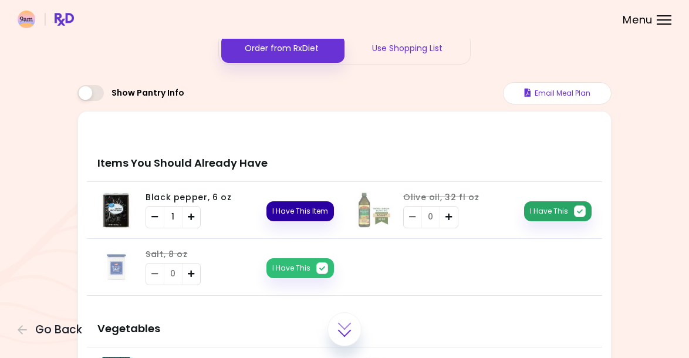
click at [586, 211] on button "I Have This" at bounding box center [558, 211] width 68 height 20
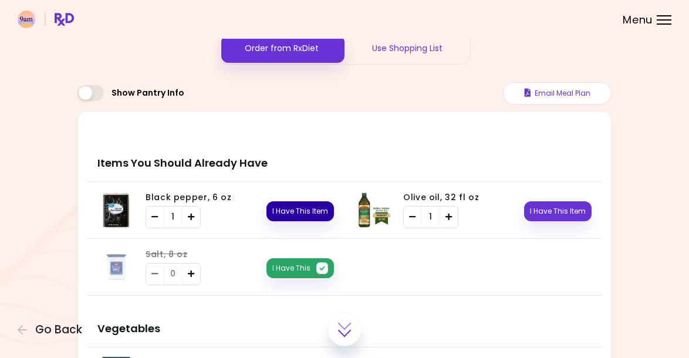
click at [320, 269] on icon "button" at bounding box center [322, 268] width 12 height 12
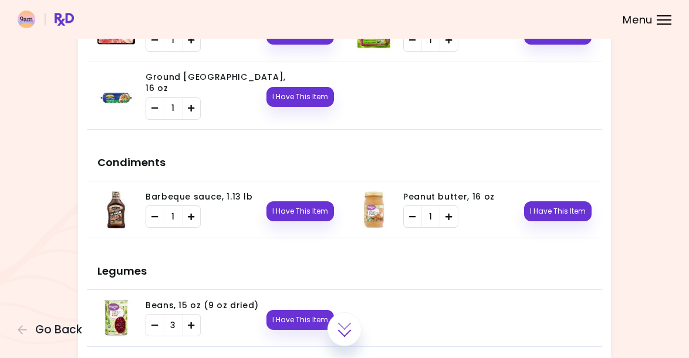
scroll to position [659, 0]
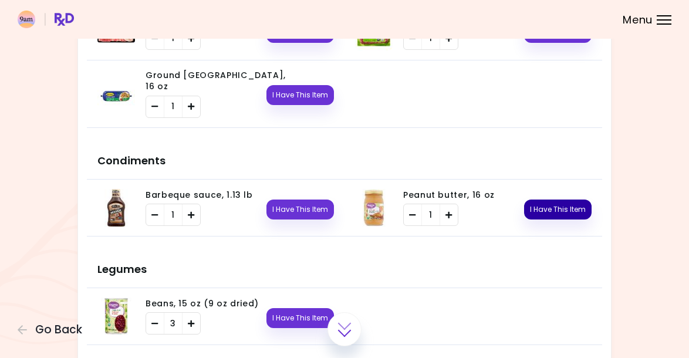
click at [551, 200] on button "I Have This Item" at bounding box center [558, 210] width 68 height 20
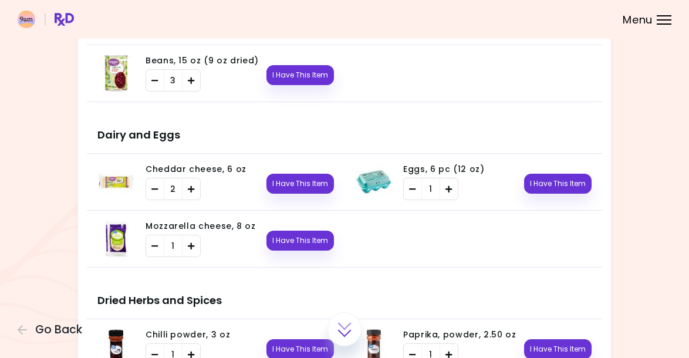
scroll to position [903, 0]
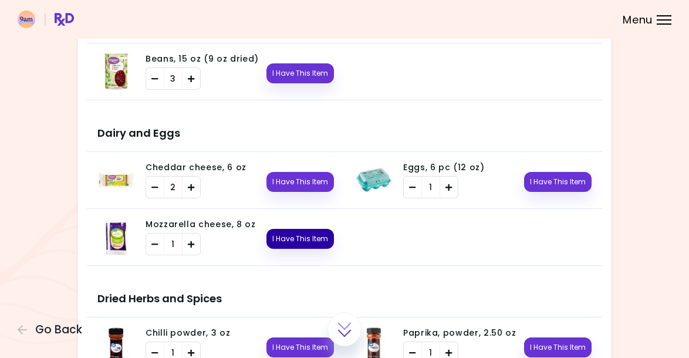
click at [302, 229] on button "I Have This Item" at bounding box center [301, 239] width 68 height 20
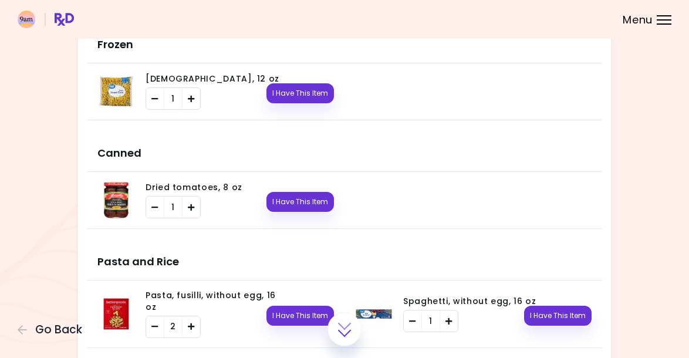
scroll to position [1161, 0]
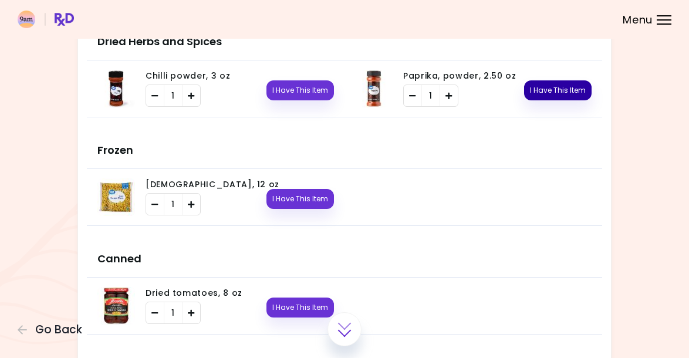
click at [544, 80] on button "I Have This Item" at bounding box center [558, 90] width 68 height 20
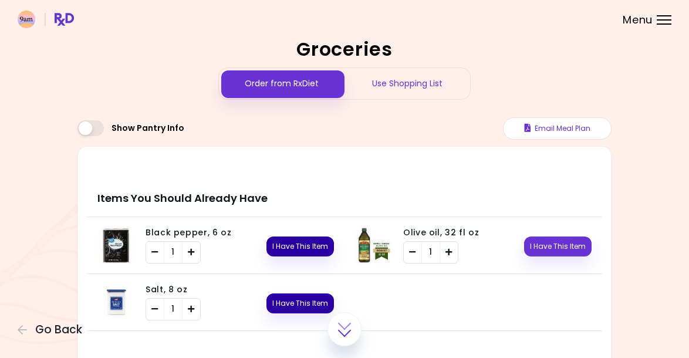
scroll to position [0, 0]
click at [558, 123] on button "Email Meal Plan" at bounding box center [557, 128] width 109 height 22
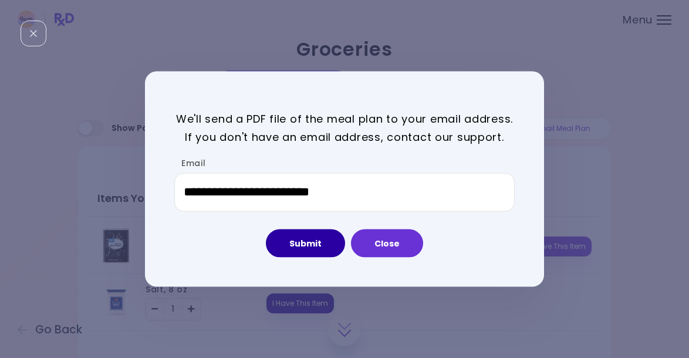
click at [308, 244] on button "Submit" at bounding box center [305, 243] width 79 height 28
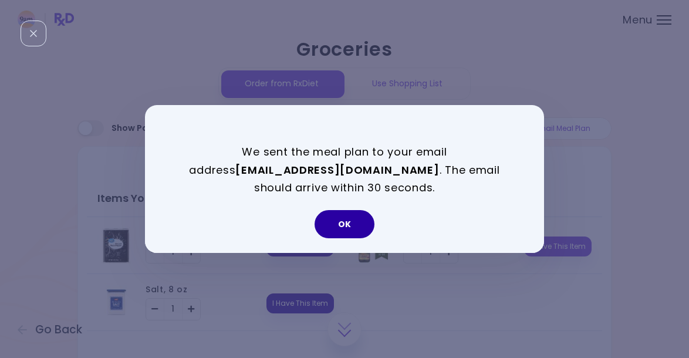
click at [339, 221] on button "OK" at bounding box center [345, 224] width 60 height 28
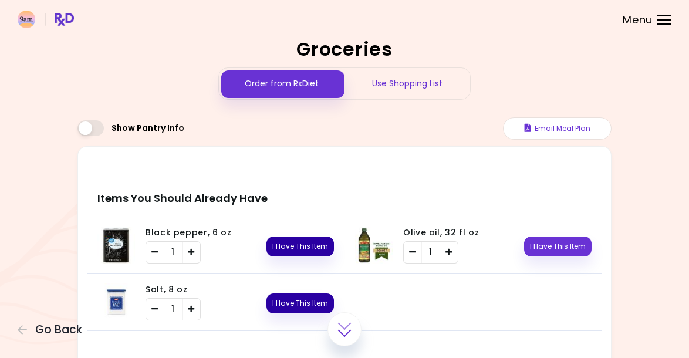
click at [421, 91] on div "Use Shopping List" at bounding box center [408, 83] width 126 height 31
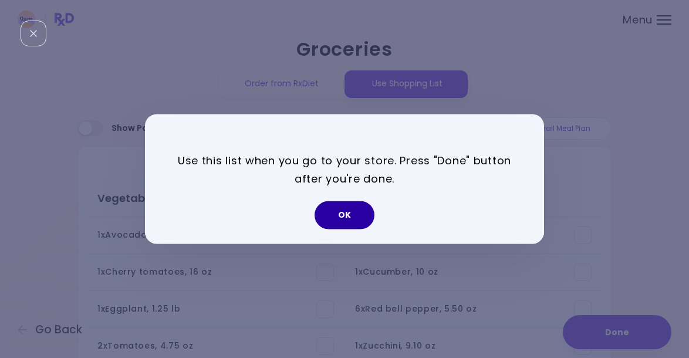
click at [357, 212] on button "OK" at bounding box center [345, 215] width 60 height 28
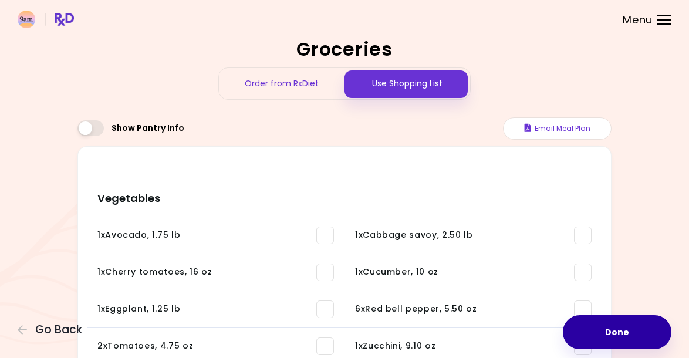
click at [615, 343] on button "Done" at bounding box center [617, 332] width 109 height 34
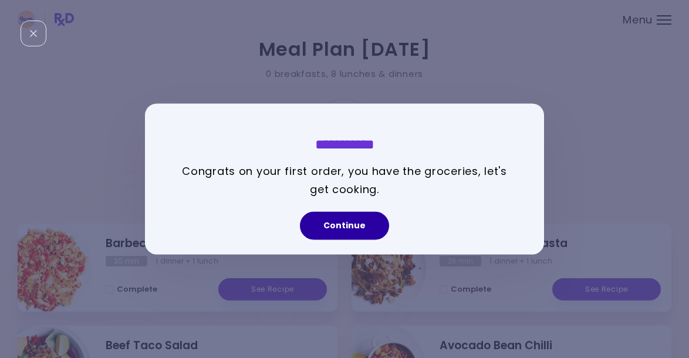
click at [361, 224] on button "Continue" at bounding box center [344, 226] width 89 height 28
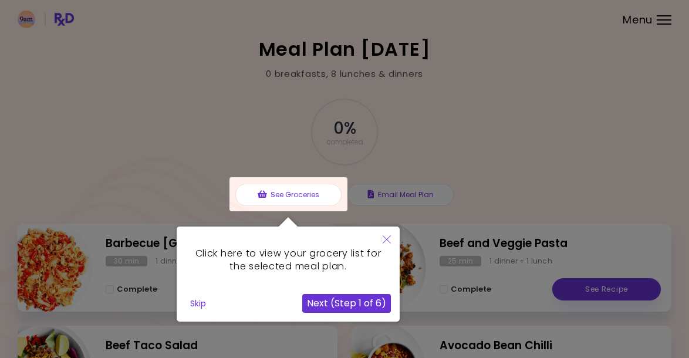
click at [386, 238] on icon "Close" at bounding box center [387, 239] width 8 height 8
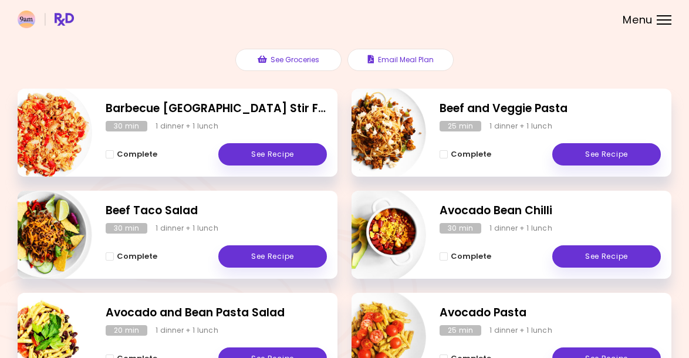
scroll to position [141, 0]
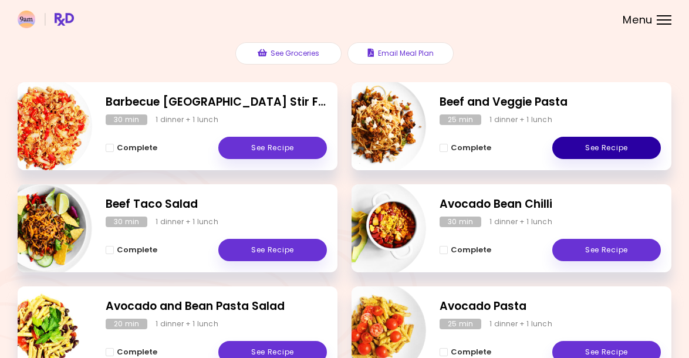
click at [596, 141] on link "See Recipe" at bounding box center [606, 148] width 109 height 22
